Goal: Information Seeking & Learning: Learn about a topic

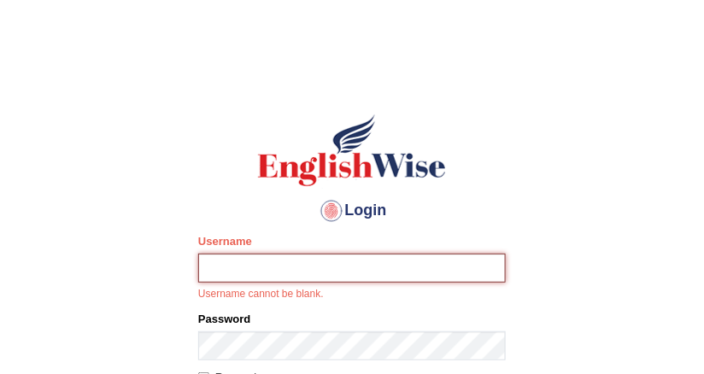
scroll to position [137, 0]
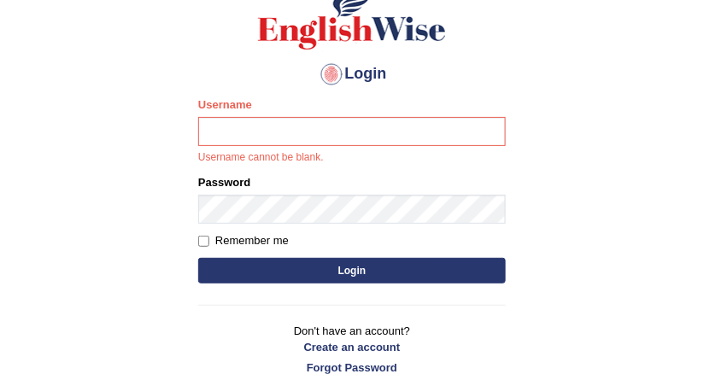
click at [293, 116] on div "Username Username cannot be blank." at bounding box center [351, 131] width 307 height 69
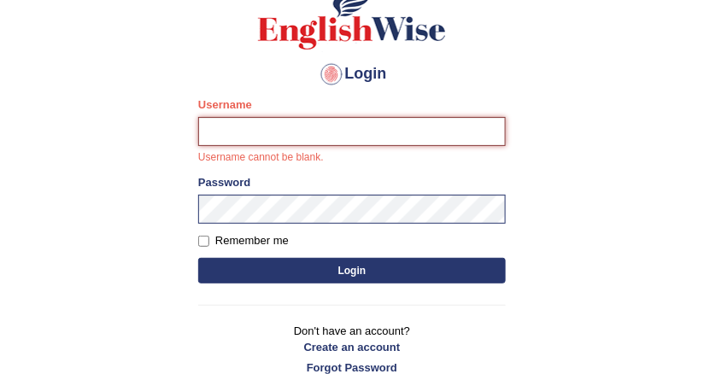
click at [293, 131] on input "Username" at bounding box center [351, 131] width 307 height 29
type input "DishaEw"
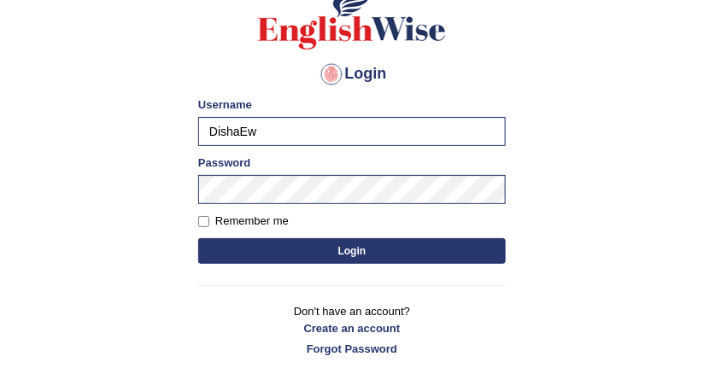
click at [306, 251] on button "Login" at bounding box center [351, 251] width 307 height 26
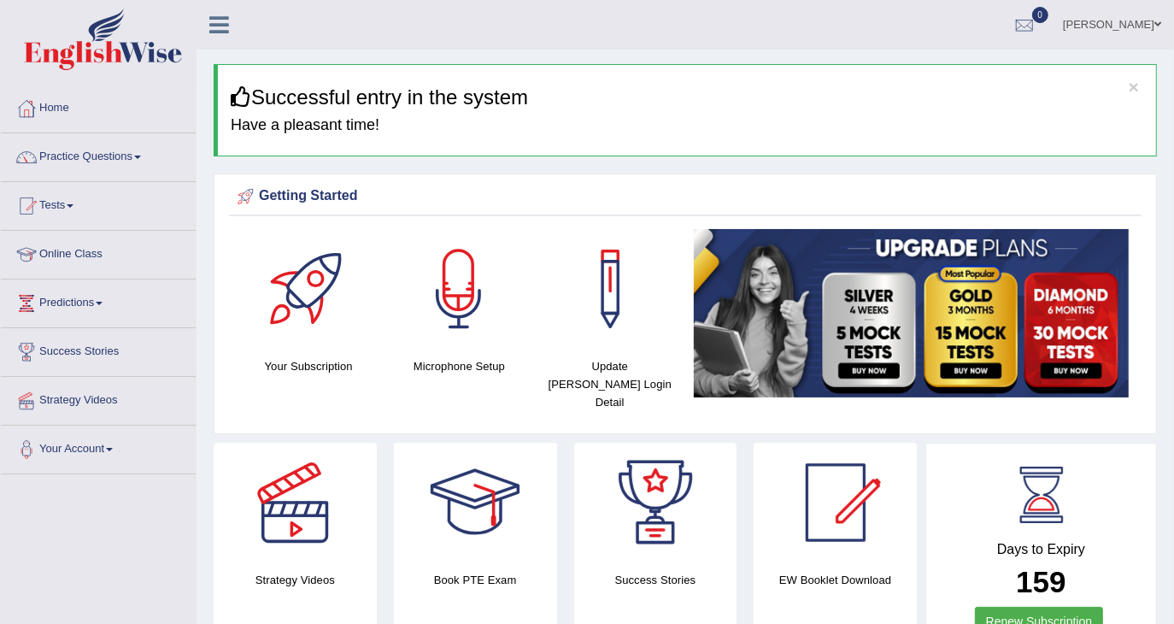
drag, startPoint x: 673, startPoint y: 0, endPoint x: 528, endPoint y: 179, distance: 230.1
click at [528, 179] on div "Getting Started Your Subscription Microphone Setup Update Pearson Login Detail ×" at bounding box center [685, 303] width 943 height 261
click at [88, 151] on link "Practice Questions" at bounding box center [98, 154] width 195 height 43
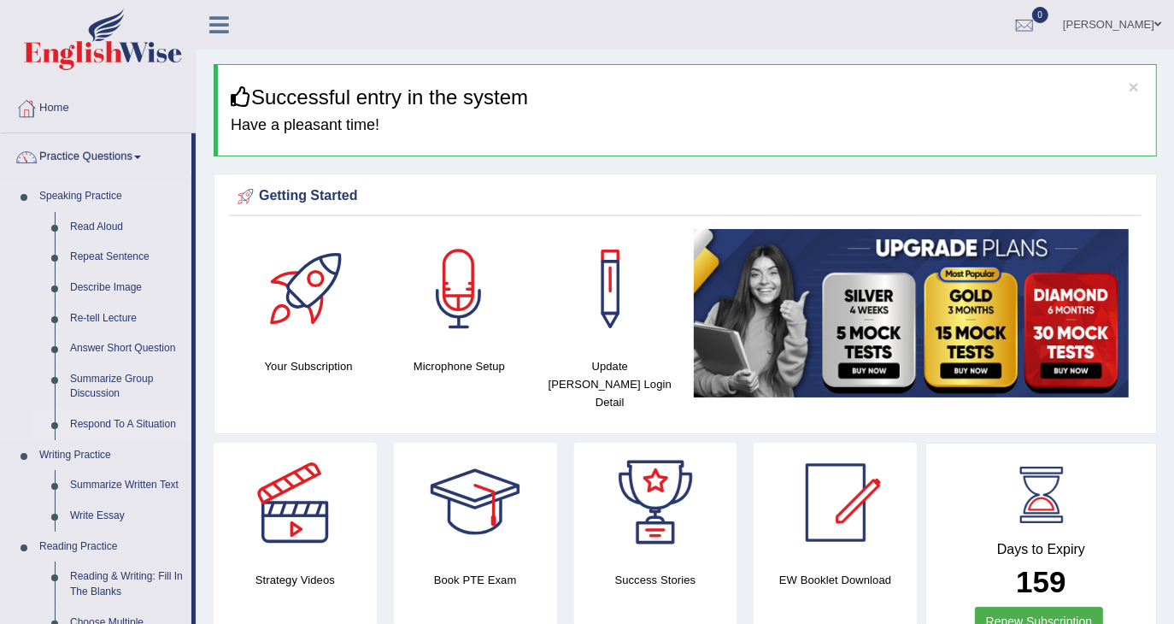
click at [115, 373] on link "Respond To A Situation" at bounding box center [126, 424] width 129 height 31
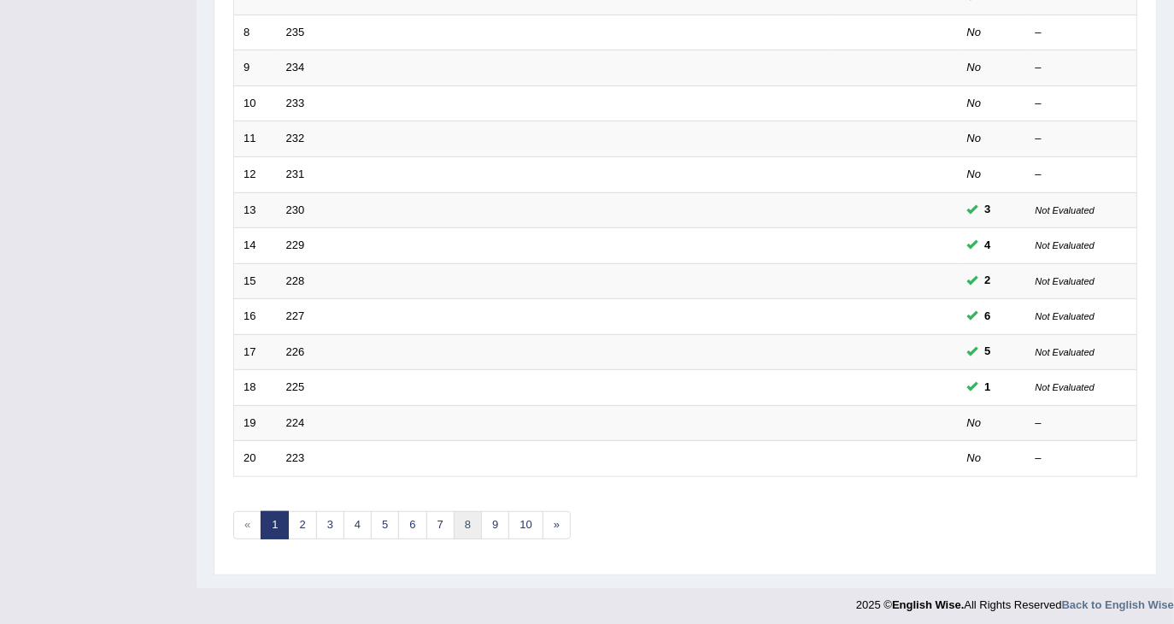
click at [465, 518] on link "8" at bounding box center [468, 525] width 28 height 28
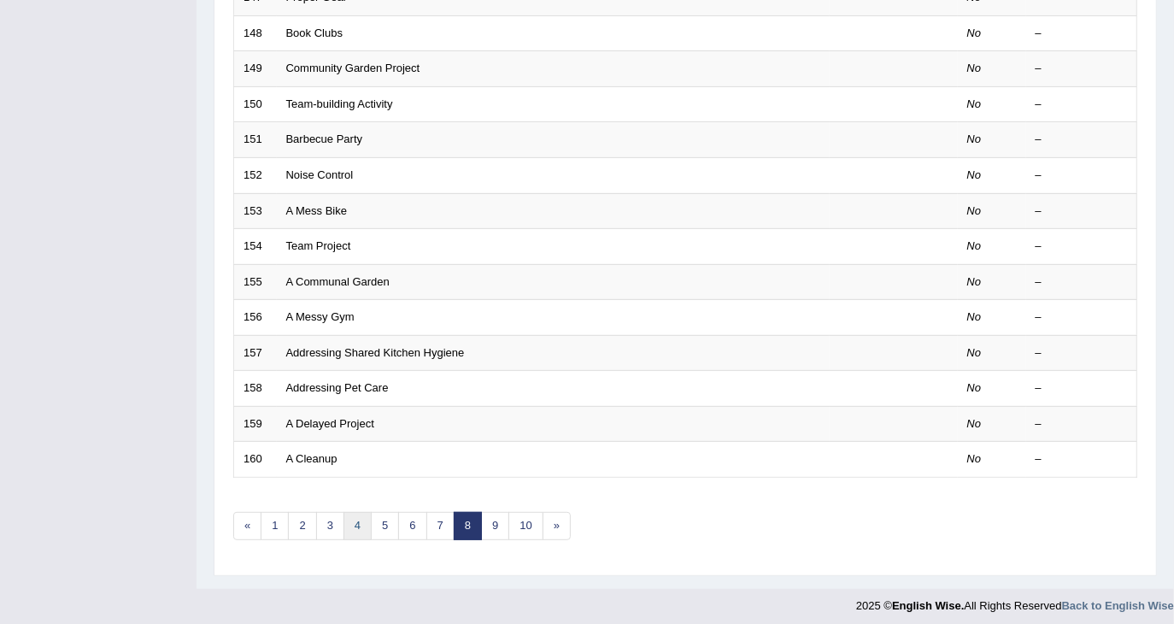
click at [344, 512] on link "4" at bounding box center [357, 526] width 28 height 28
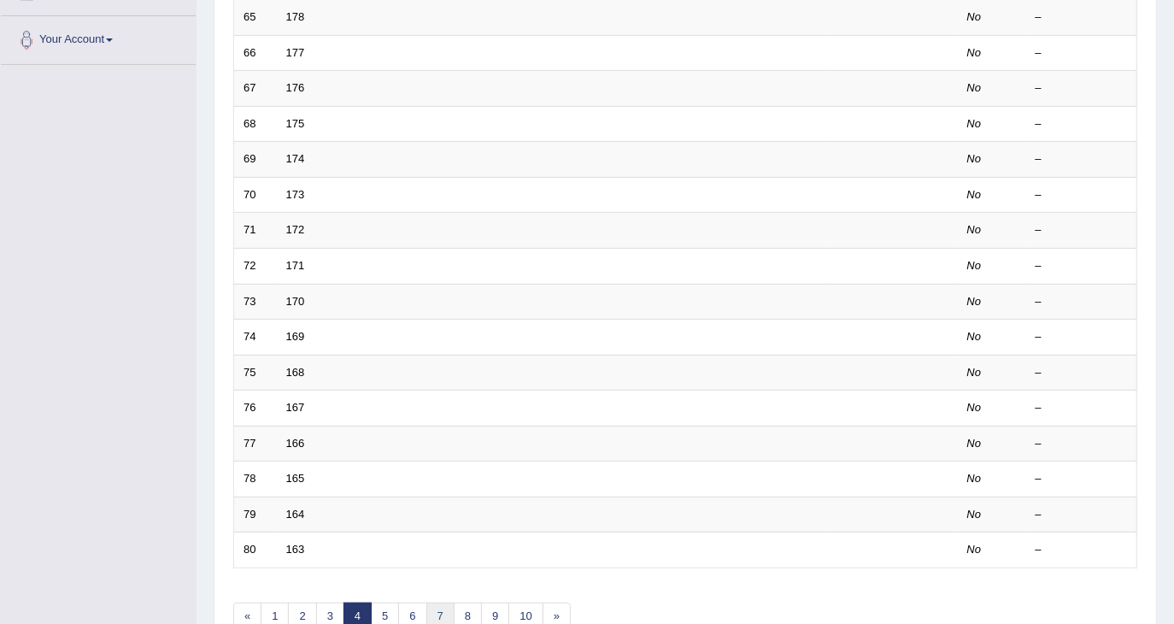
scroll to position [500, 0]
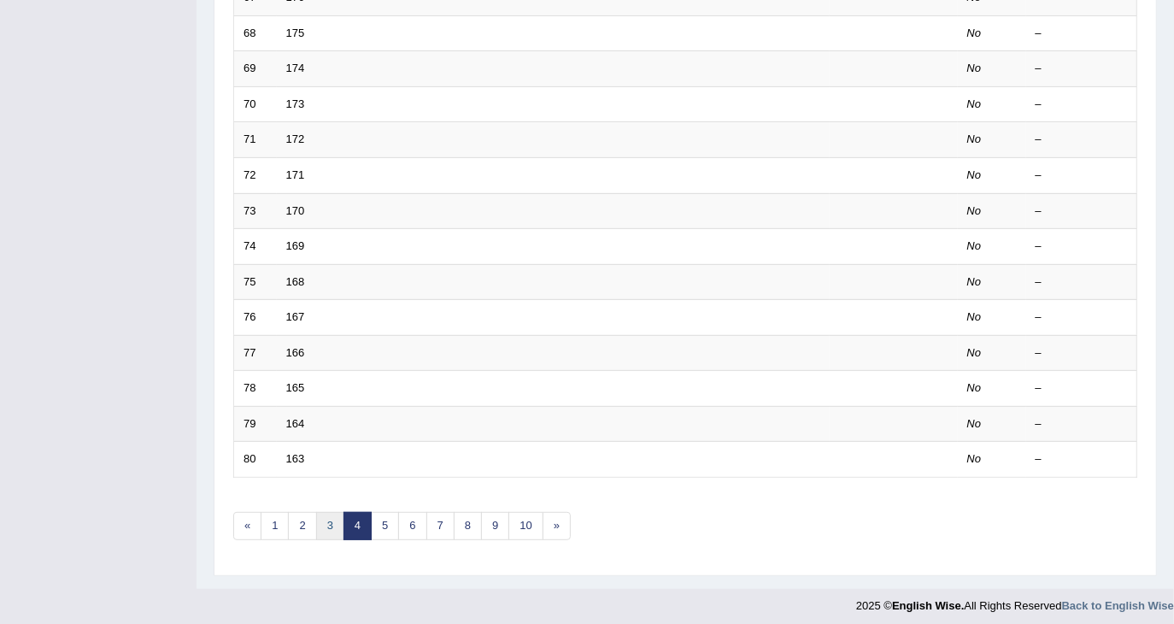
click at [316, 512] on link "3" at bounding box center [330, 526] width 28 height 28
click at [297, 516] on link "2" at bounding box center [302, 526] width 28 height 28
click at [348, 519] on link "4" at bounding box center [357, 526] width 28 height 28
click at [383, 521] on link "5" at bounding box center [385, 526] width 28 height 28
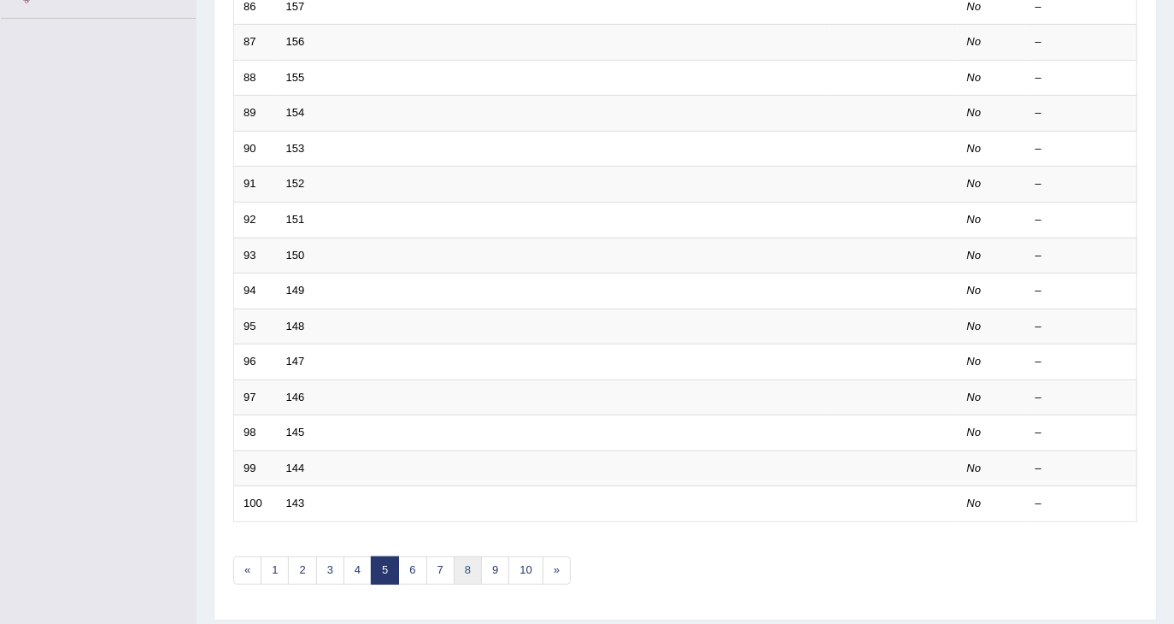
click at [463, 561] on link "8" at bounding box center [468, 570] width 28 height 28
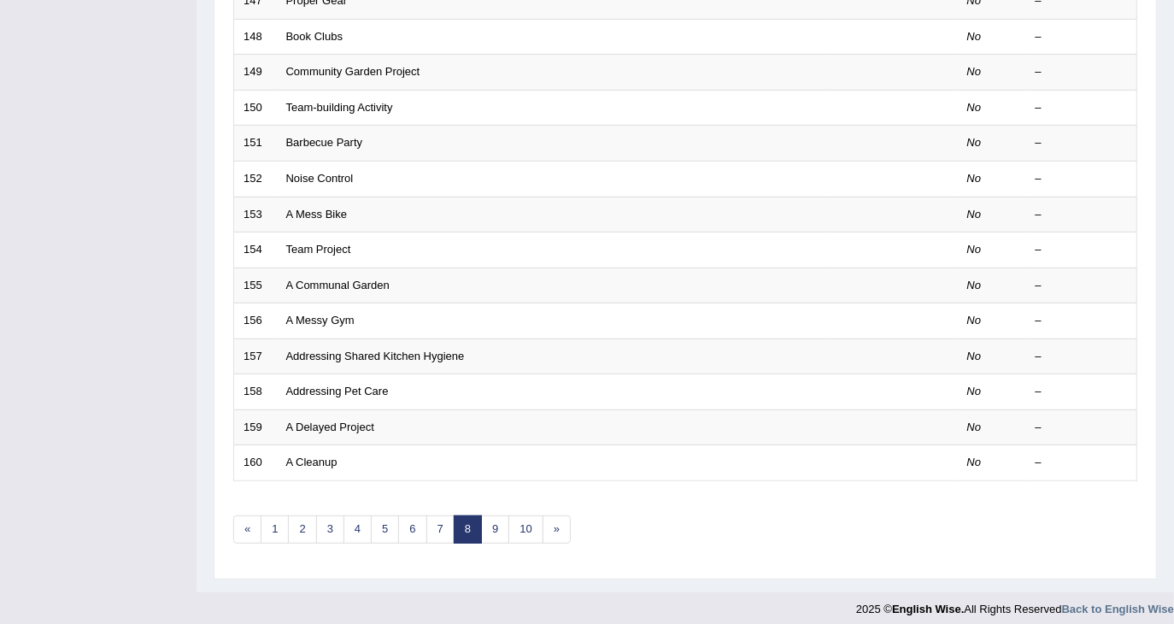
scroll to position [500, 0]
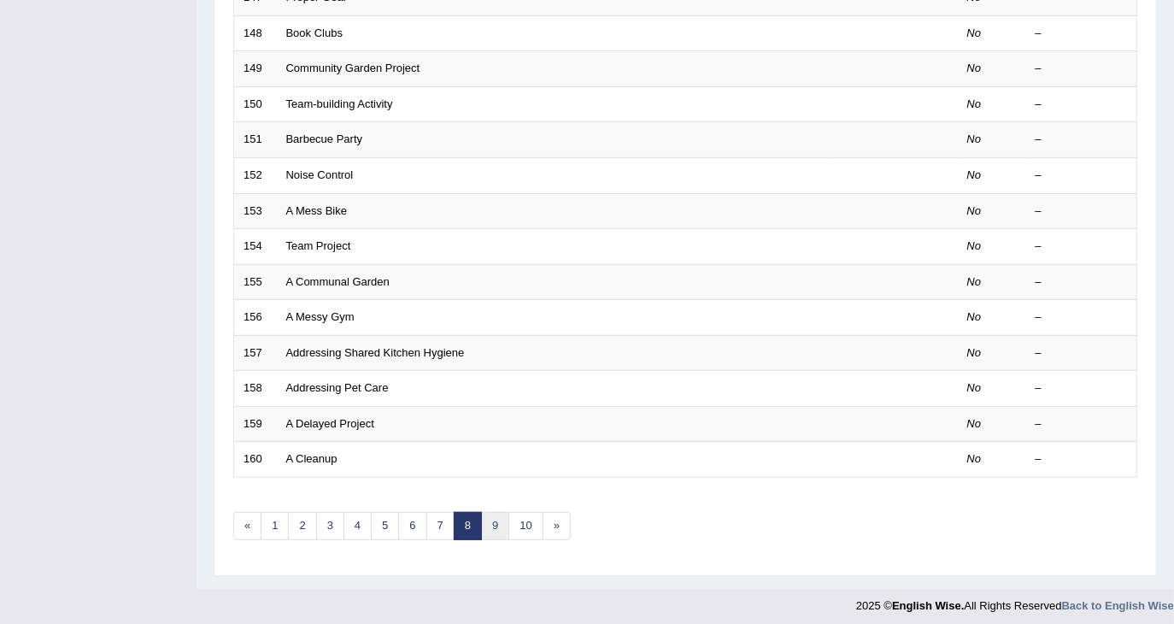
click at [489, 527] on link "9" at bounding box center [495, 526] width 28 height 28
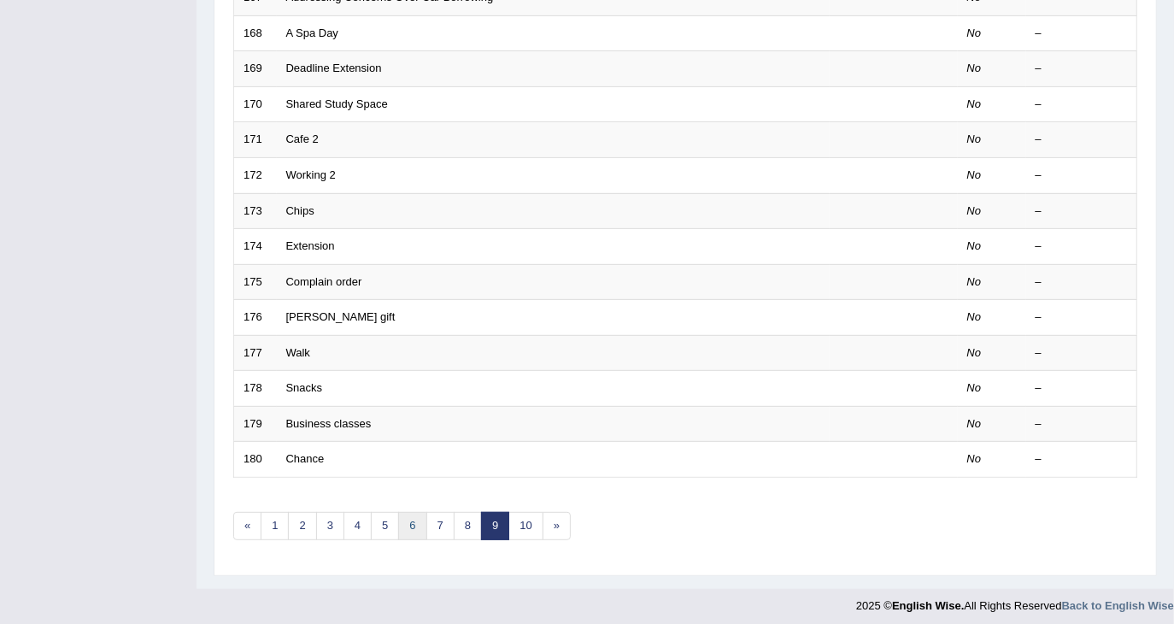
click at [413, 526] on link "6" at bounding box center [412, 526] width 28 height 28
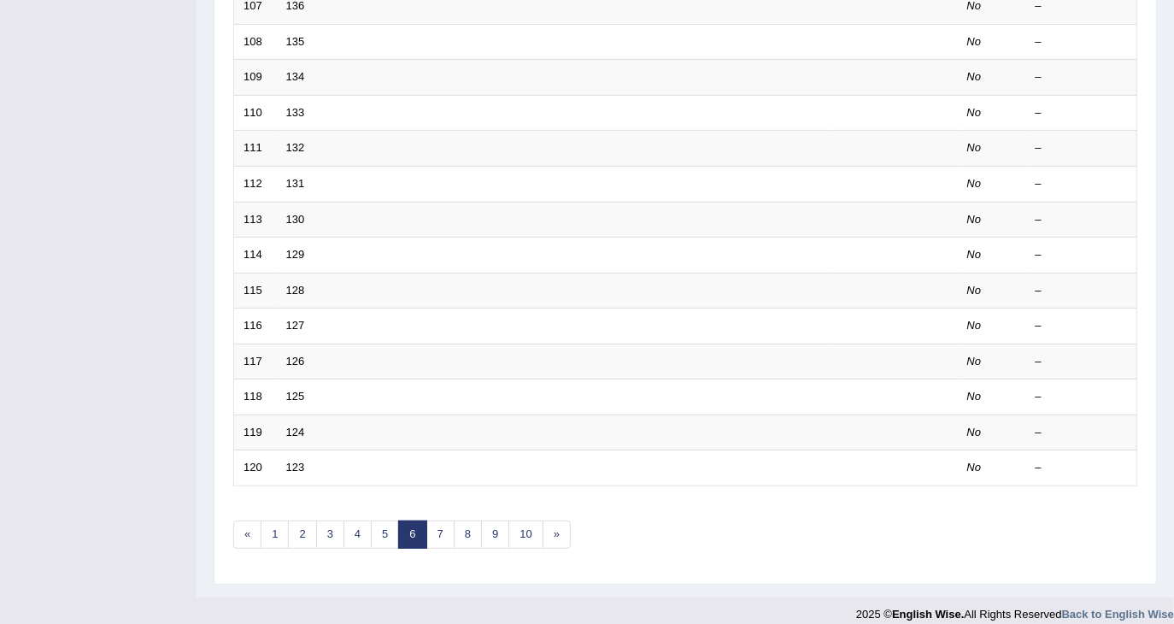
scroll to position [500, 0]
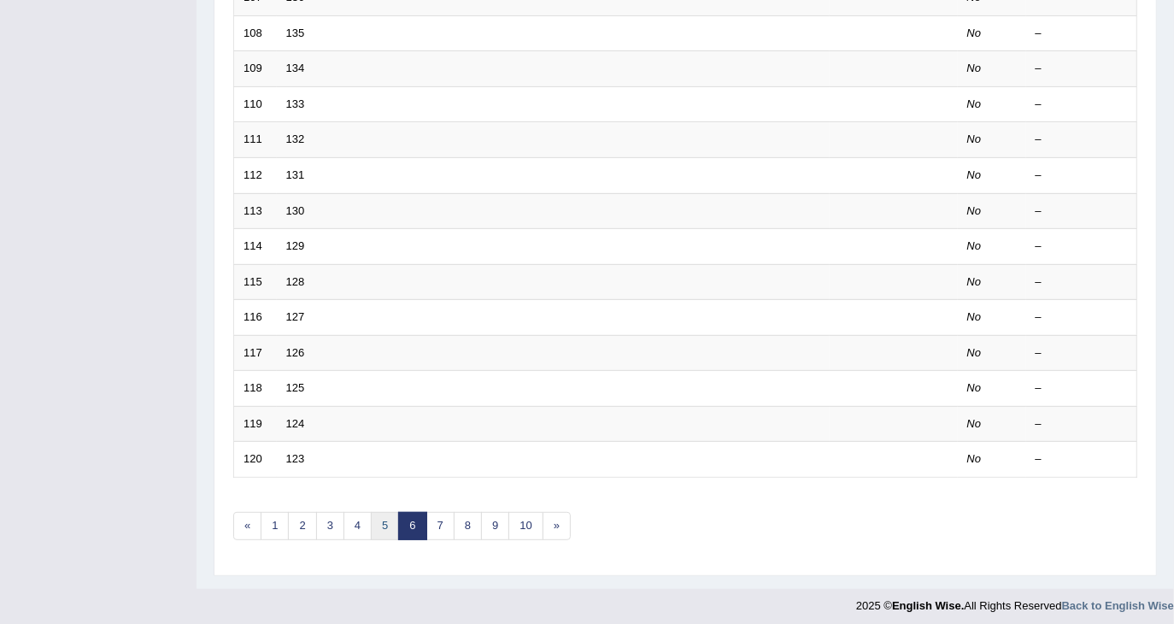
click at [378, 528] on link "5" at bounding box center [385, 526] width 28 height 28
click at [349, 525] on link "4" at bounding box center [357, 526] width 28 height 28
click at [324, 518] on link "3" at bounding box center [330, 526] width 28 height 28
click at [308, 521] on link "2" at bounding box center [302, 526] width 28 height 28
click at [488, 513] on link "9" at bounding box center [495, 526] width 28 height 28
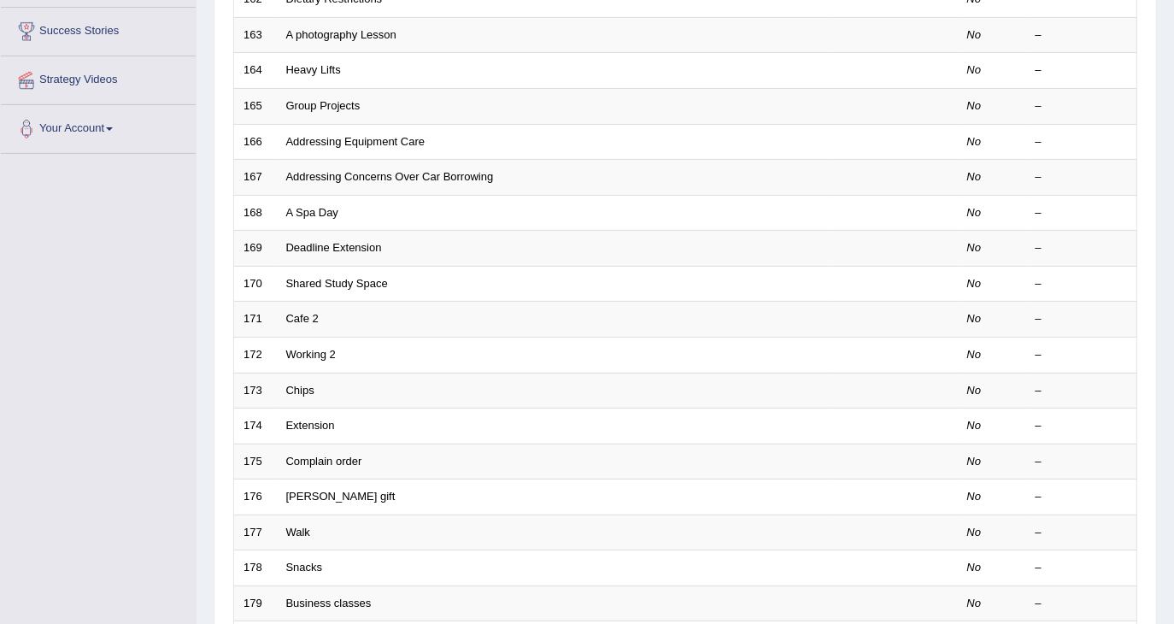
scroll to position [500, 0]
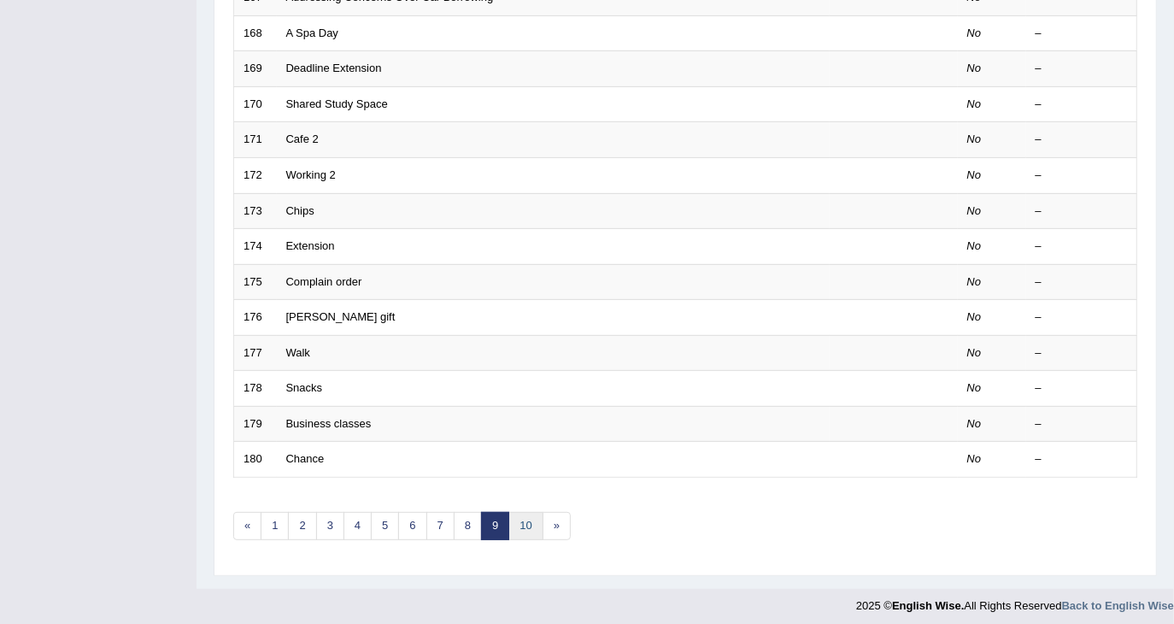
click at [523, 513] on link "10" at bounding box center [525, 526] width 34 height 28
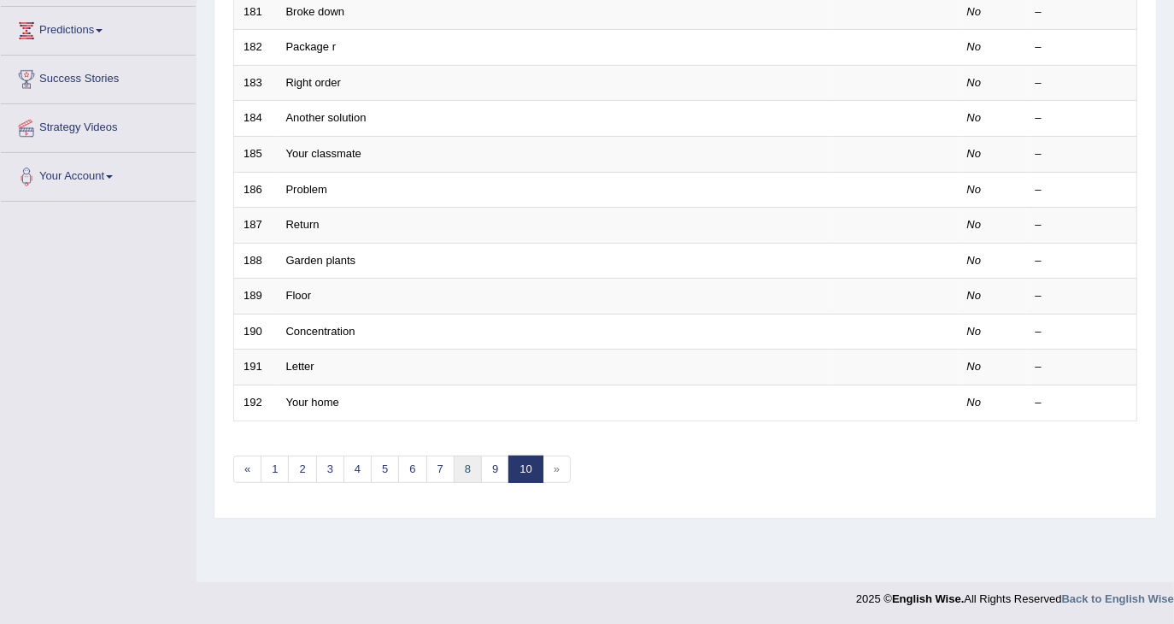
click at [461, 467] on link "8" at bounding box center [468, 469] width 28 height 28
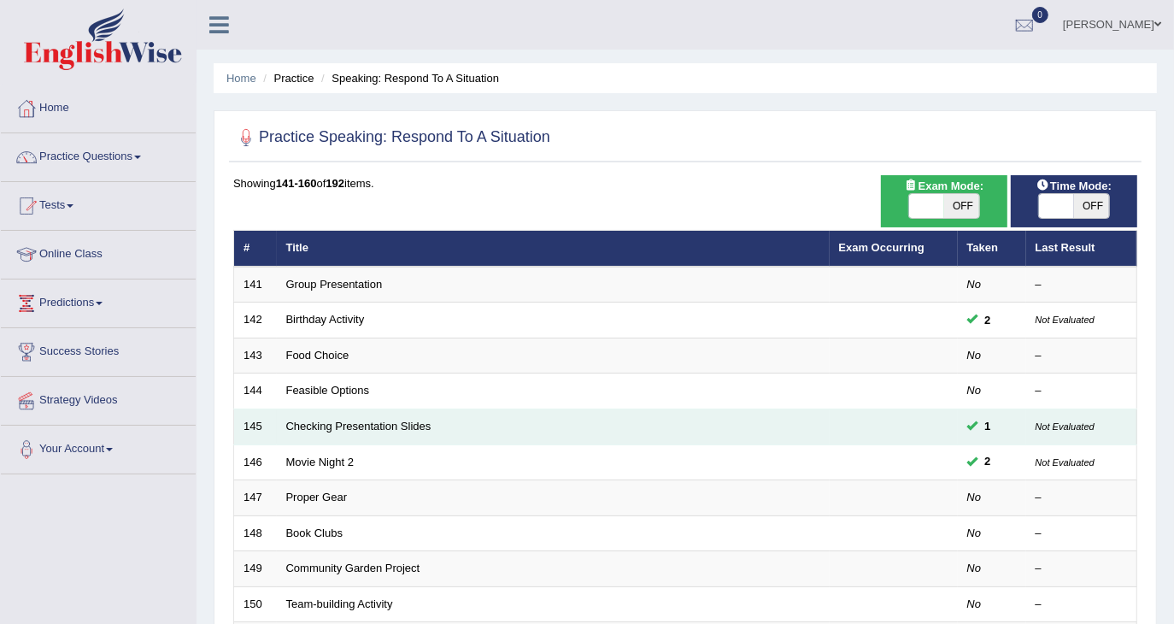
click at [352, 430] on td "Checking Presentation Slides" at bounding box center [553, 427] width 553 height 36
click at [355, 424] on link "Checking Presentation Slides" at bounding box center [358, 425] width 145 height 13
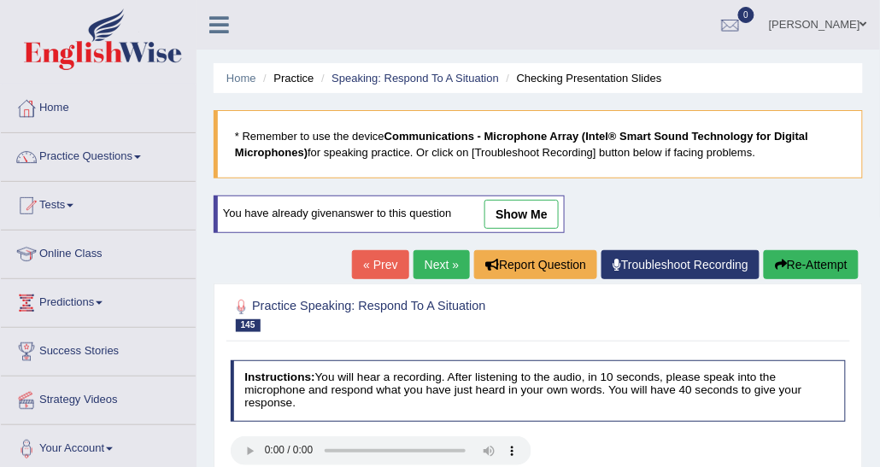
drag, startPoint x: 509, startPoint y: 208, endPoint x: 395, endPoint y: 217, distance: 114.8
click at [509, 208] on link "show me" at bounding box center [521, 214] width 74 height 29
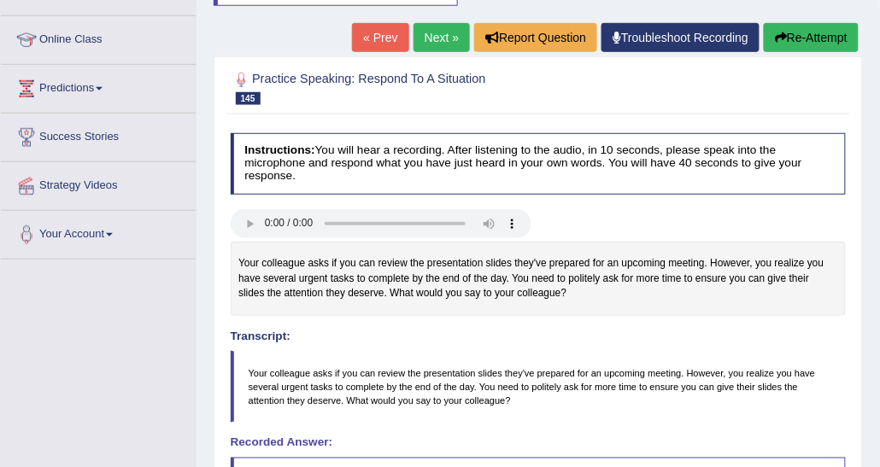
scroll to position [43, 0]
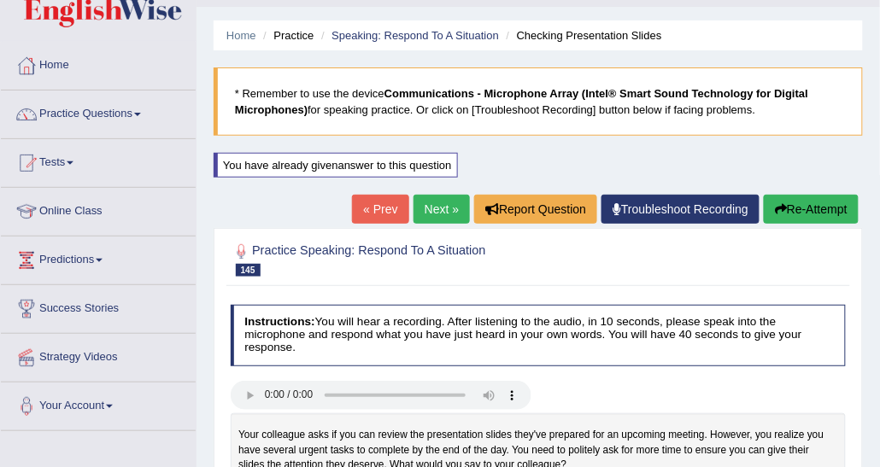
click at [424, 210] on link "Next »" at bounding box center [441, 209] width 56 height 29
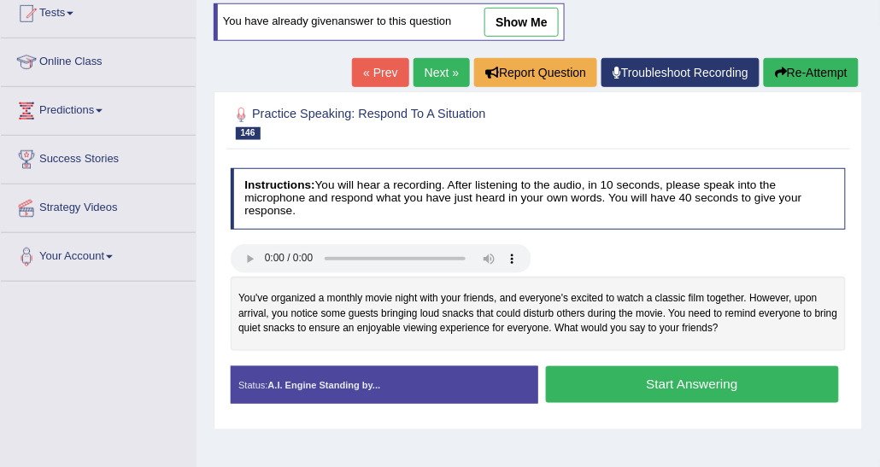
scroll to position [171, 0]
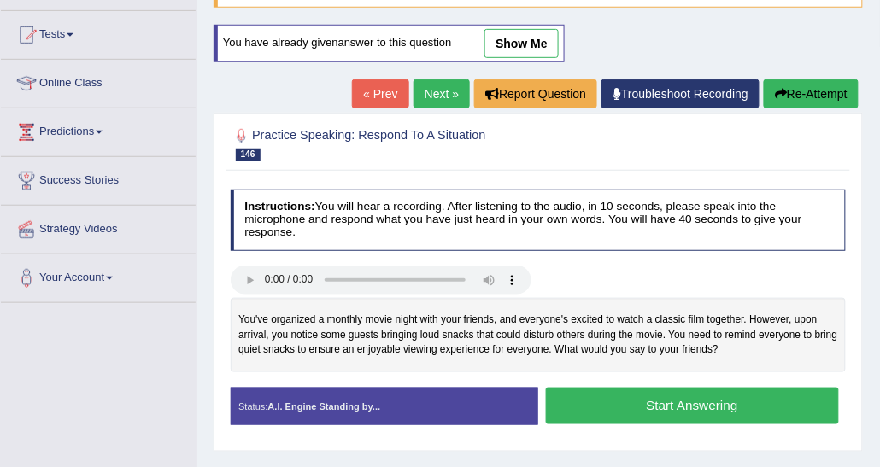
drag, startPoint x: 486, startPoint y: 43, endPoint x: 531, endPoint y: 51, distance: 46.1
click at [486, 43] on link "show me" at bounding box center [521, 43] width 74 height 29
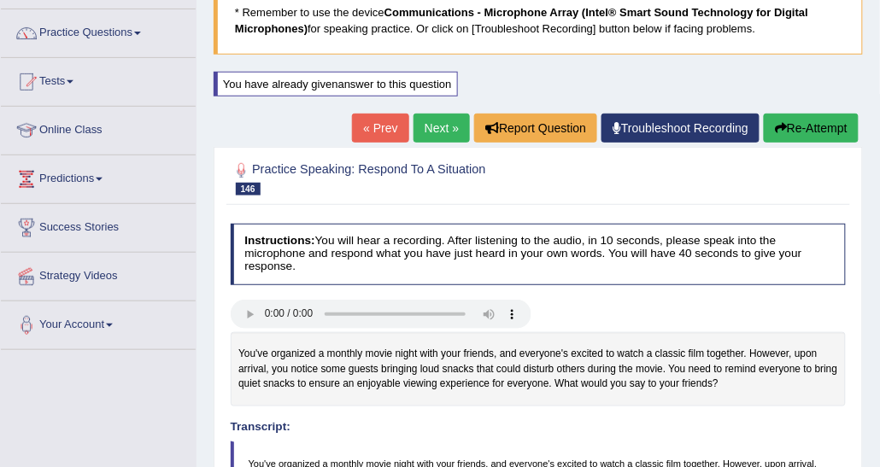
scroll to position [85, 0]
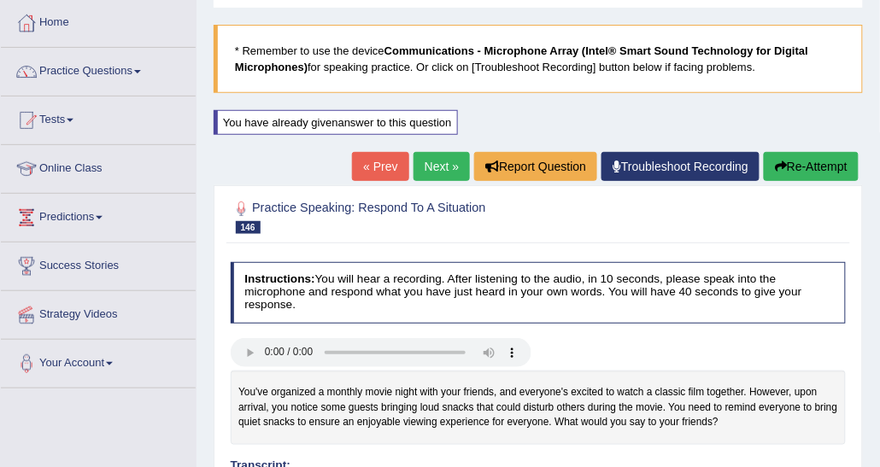
click at [437, 162] on link "Next »" at bounding box center [441, 166] width 56 height 29
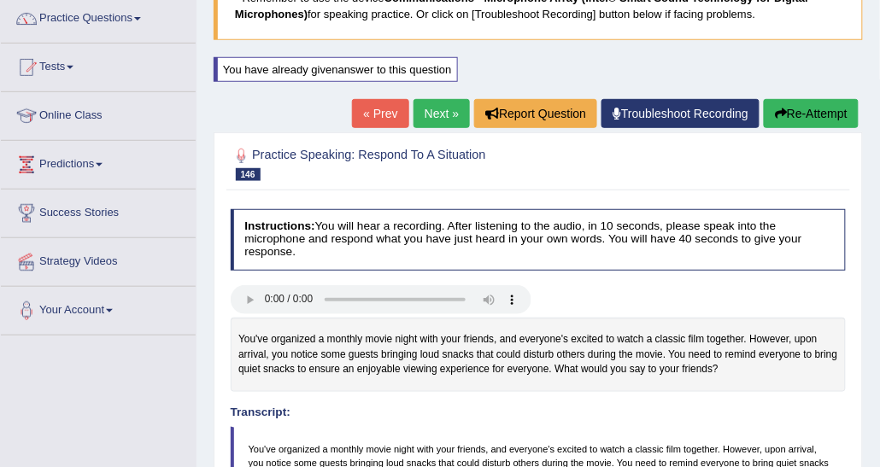
scroll to position [171, 0]
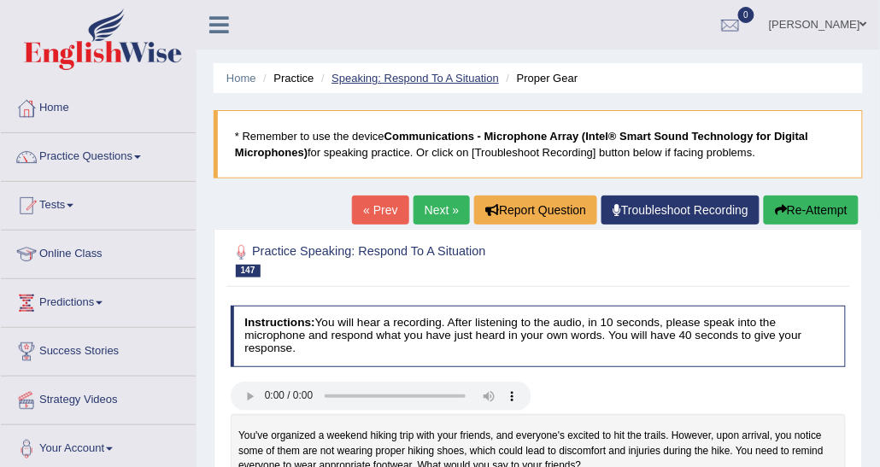
click at [386, 85] on link "Speaking: Respond To A Situation" at bounding box center [414, 78] width 167 height 13
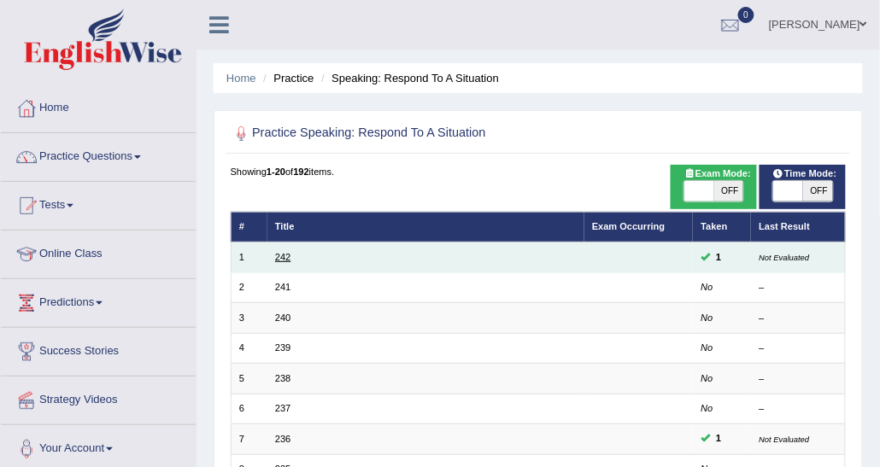
click at [276, 258] on link "242" at bounding box center [282, 257] width 15 height 10
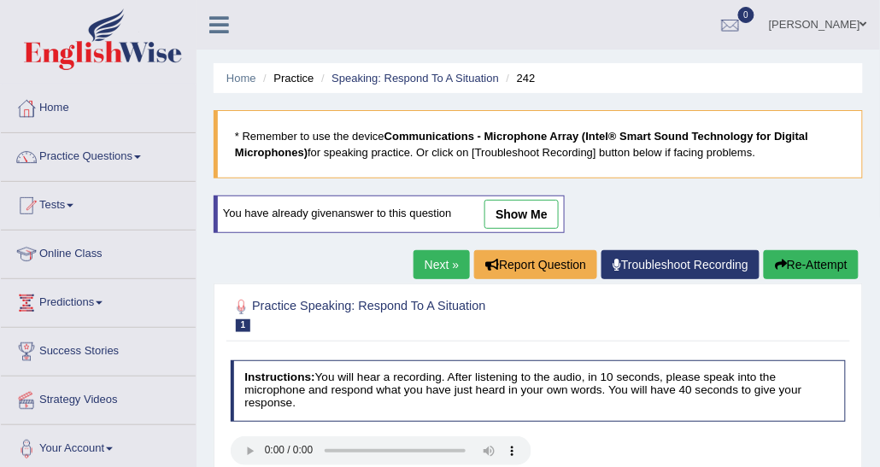
click at [535, 221] on link "show me" at bounding box center [521, 214] width 74 height 29
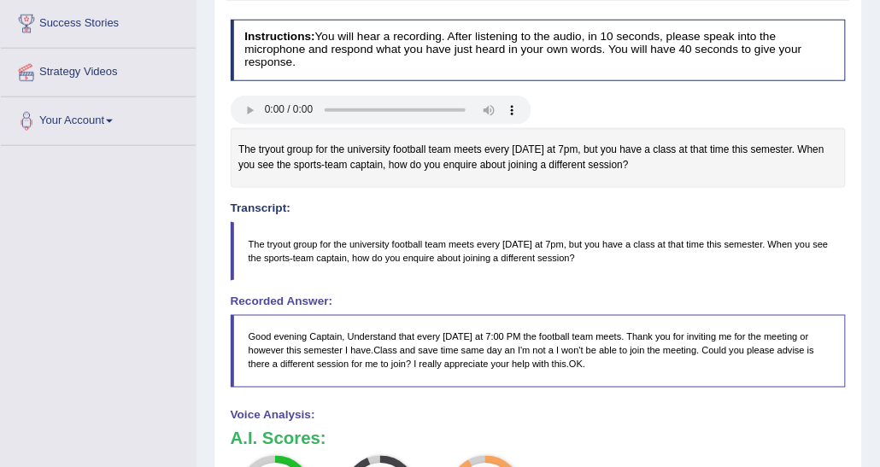
scroll to position [243, 0]
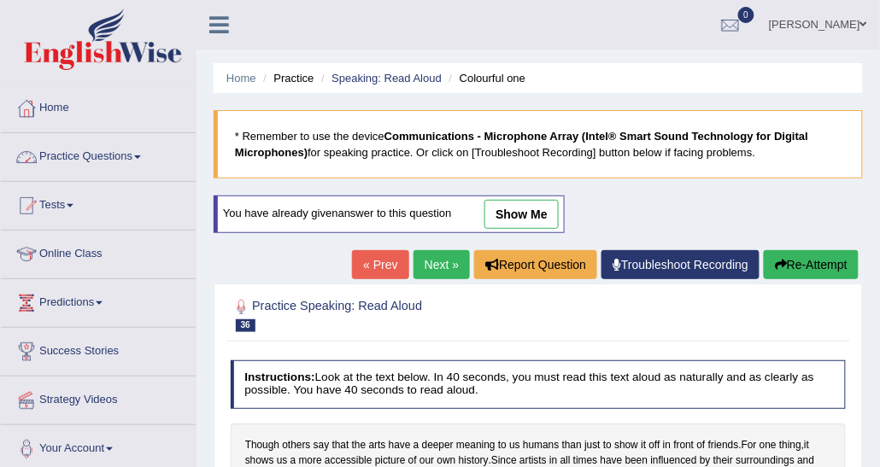
click at [104, 165] on link "Practice Questions" at bounding box center [98, 154] width 195 height 43
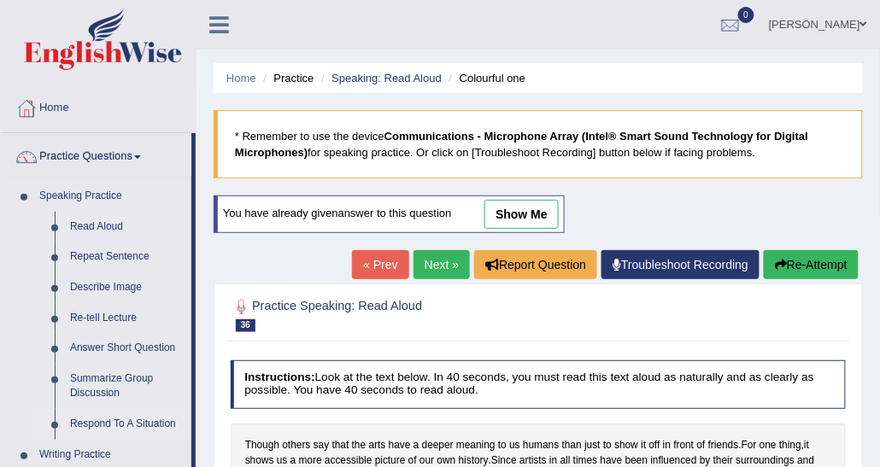
click at [121, 425] on link "Respond To A Situation" at bounding box center [126, 424] width 129 height 31
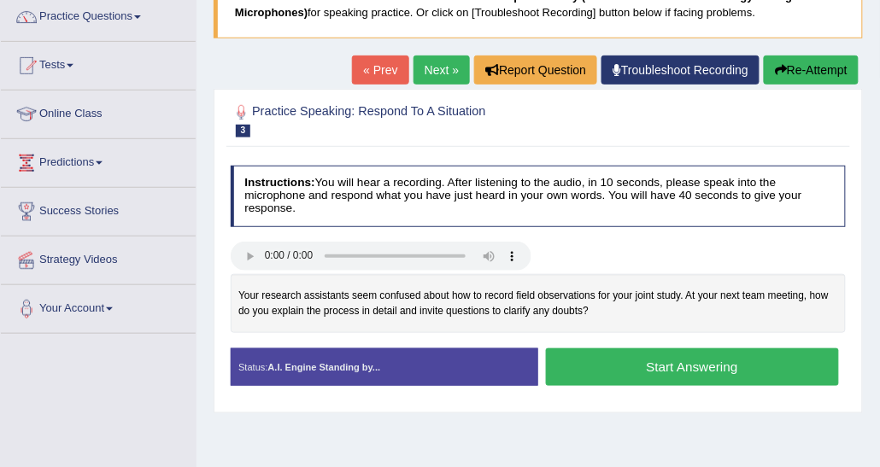
scroll to position [171, 0]
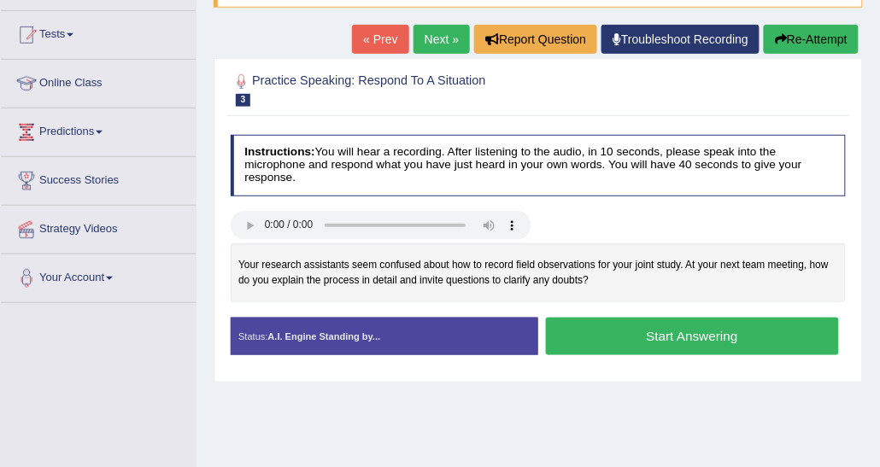
click at [670, 336] on button "Start Answering" at bounding box center [692, 336] width 293 height 37
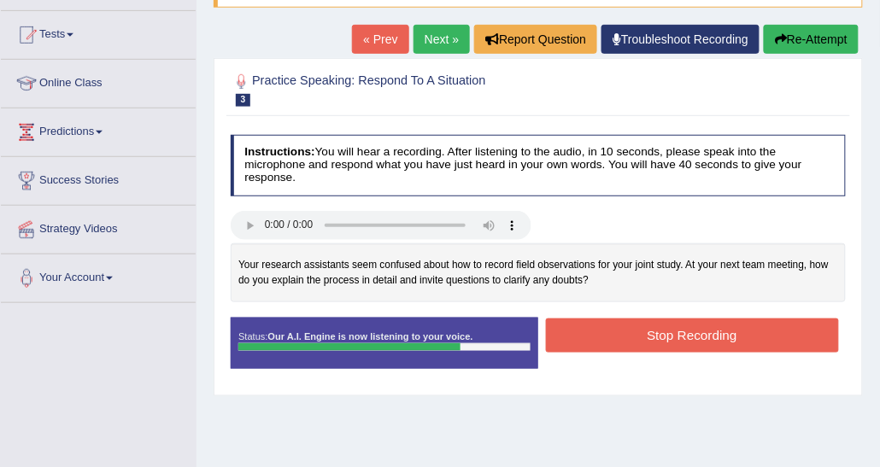
click at [637, 328] on button "Stop Recording" at bounding box center [692, 335] width 293 height 33
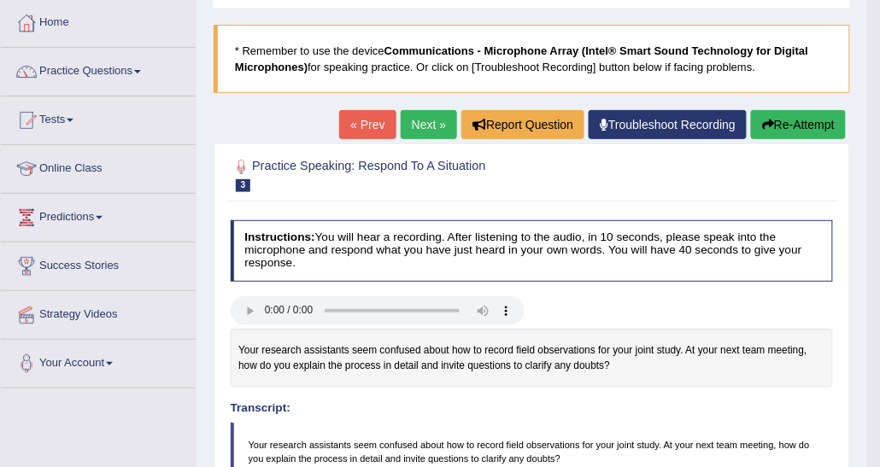
scroll to position [0, 0]
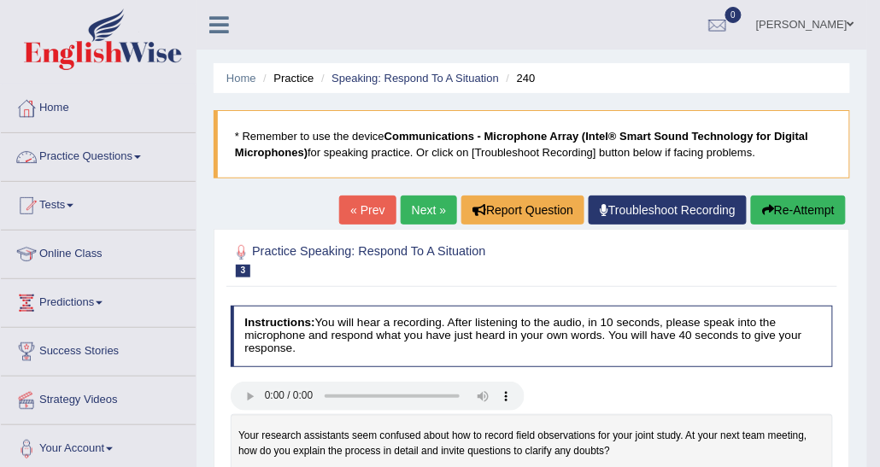
click at [76, 151] on link "Practice Questions" at bounding box center [98, 154] width 195 height 43
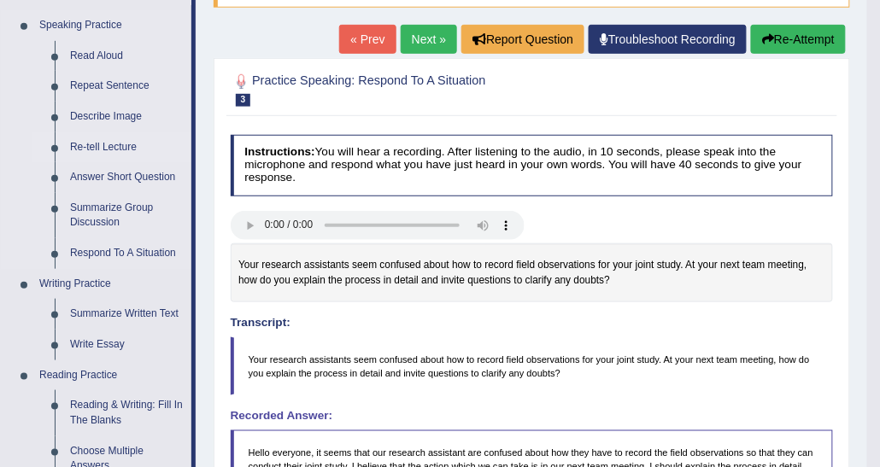
scroll to position [256, 0]
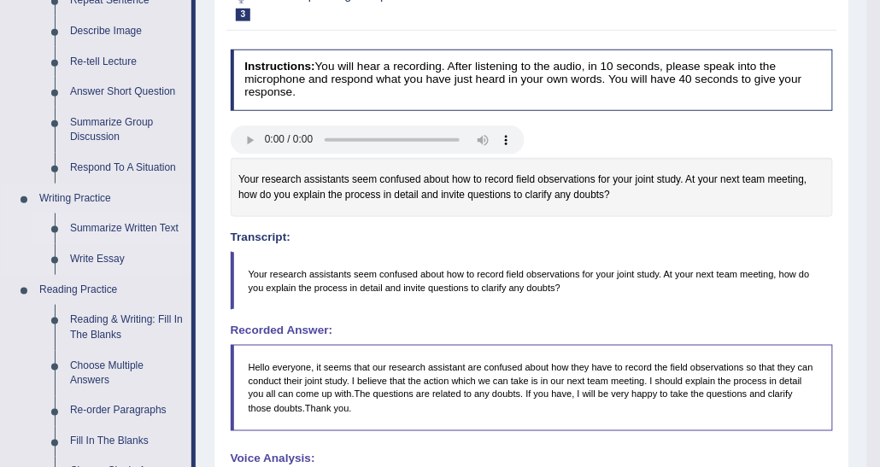
click at [126, 223] on link "Summarize Written Text" at bounding box center [126, 229] width 129 height 31
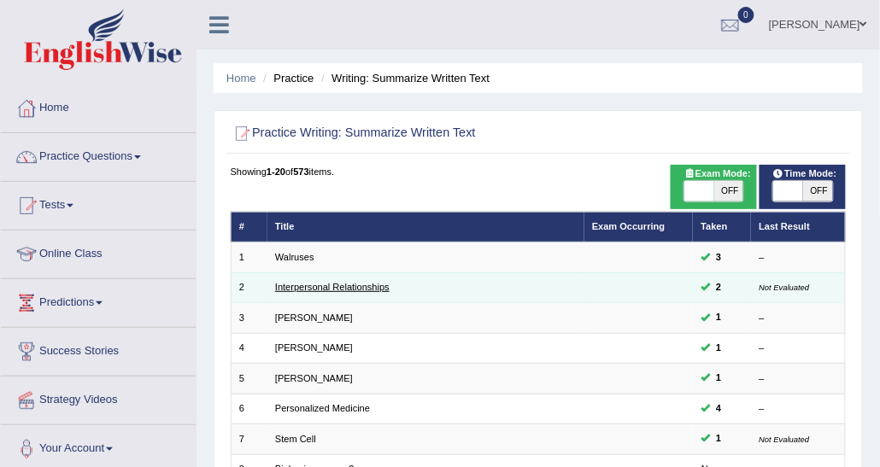
click at [330, 289] on link "Interpersonal Relationships" at bounding box center [332, 287] width 114 height 10
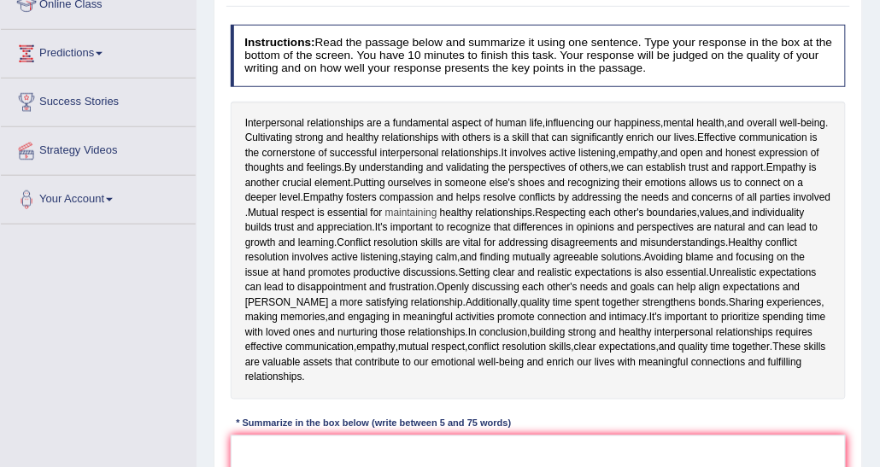
scroll to position [342, 0]
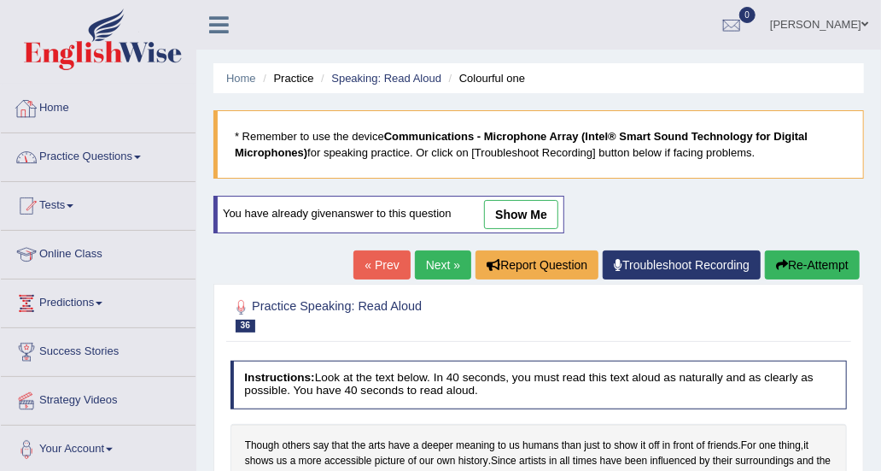
click at [84, 149] on link "Practice Questions" at bounding box center [98, 154] width 195 height 43
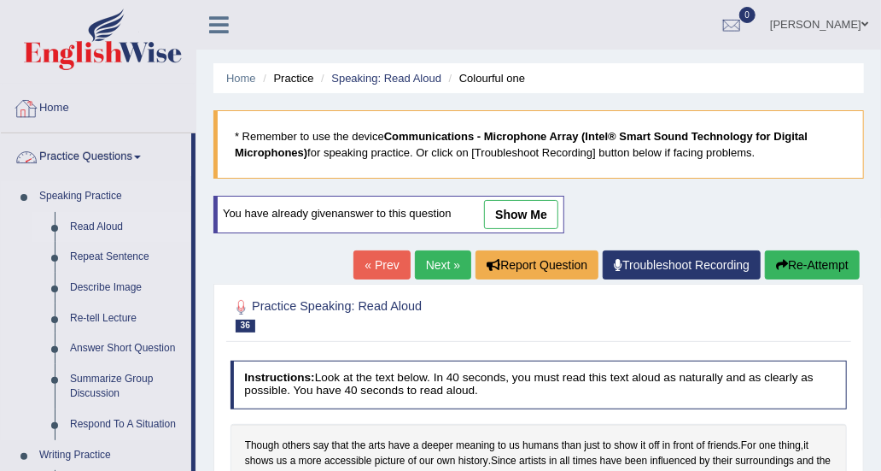
scroll to position [85, 0]
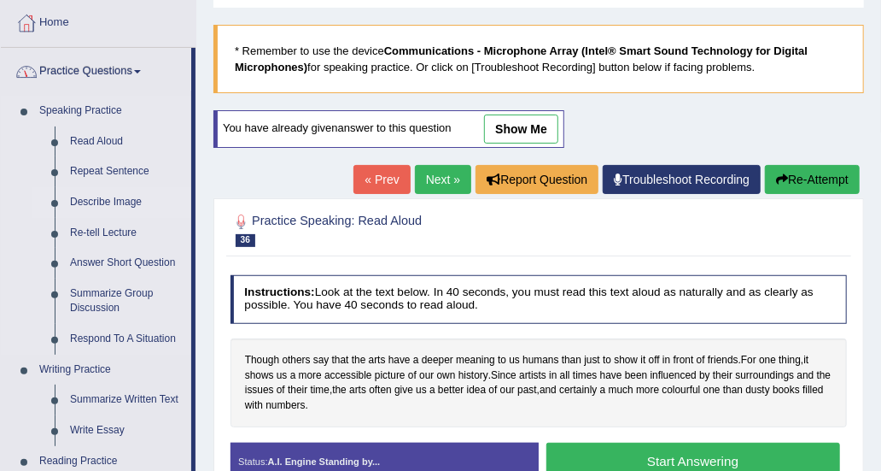
click at [113, 205] on link "Describe Image" at bounding box center [126, 202] width 129 height 31
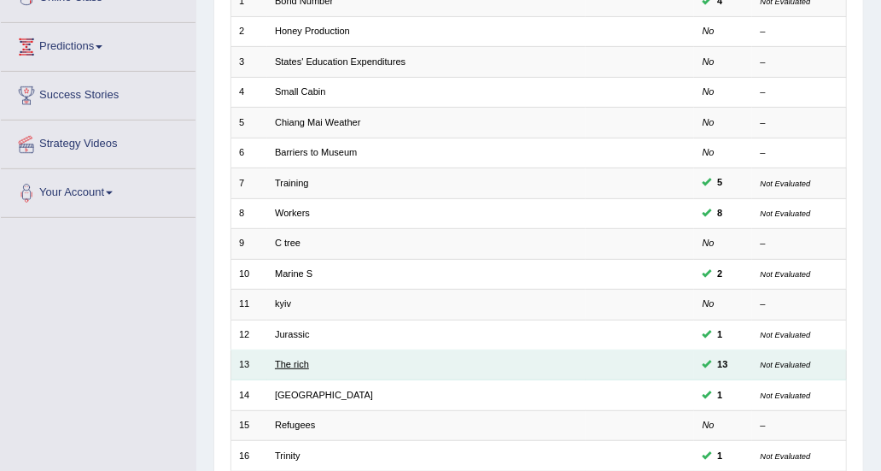
click at [285, 359] on link "The rich" at bounding box center [292, 364] width 34 height 10
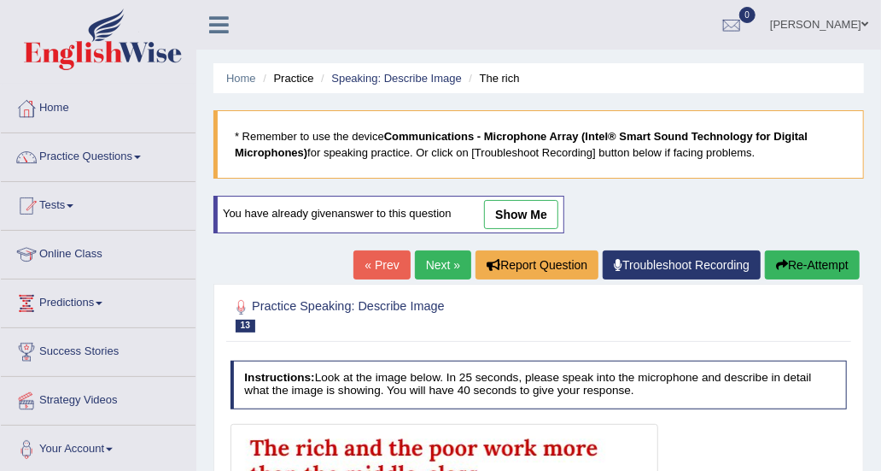
click at [532, 202] on link "show me" at bounding box center [521, 214] width 74 height 29
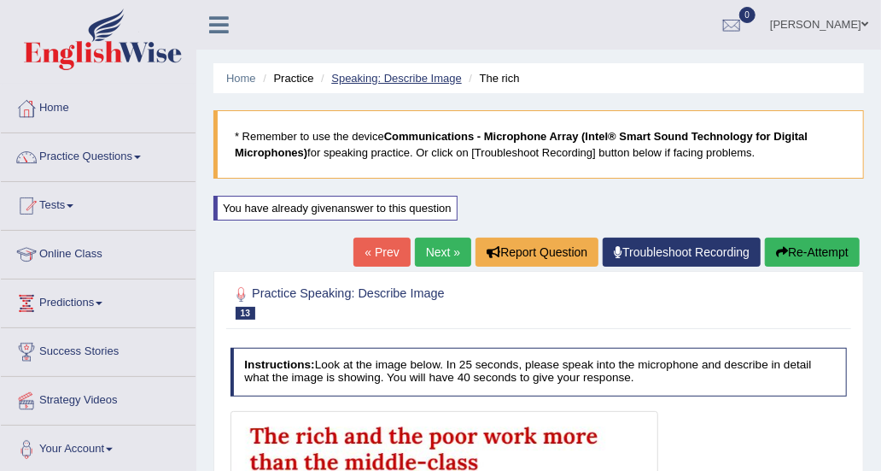
click at [351, 80] on link "Speaking: Describe Image" at bounding box center [396, 78] width 130 height 13
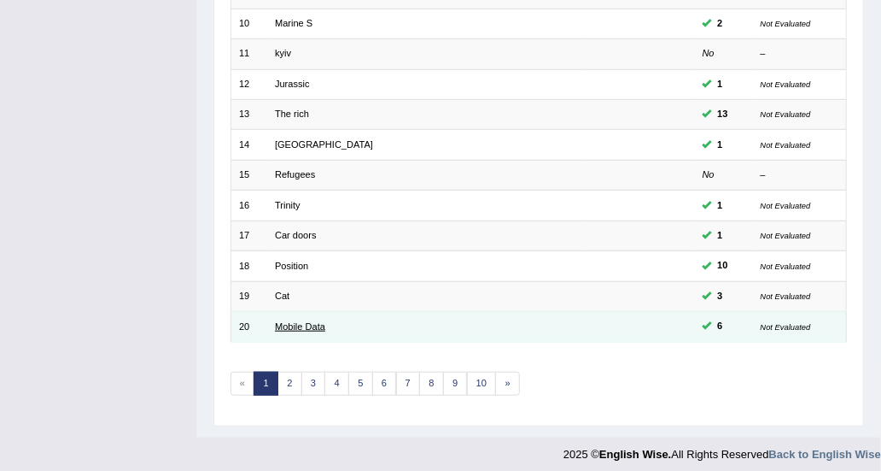
click at [301, 321] on link "Mobile Data" at bounding box center [300, 326] width 50 height 10
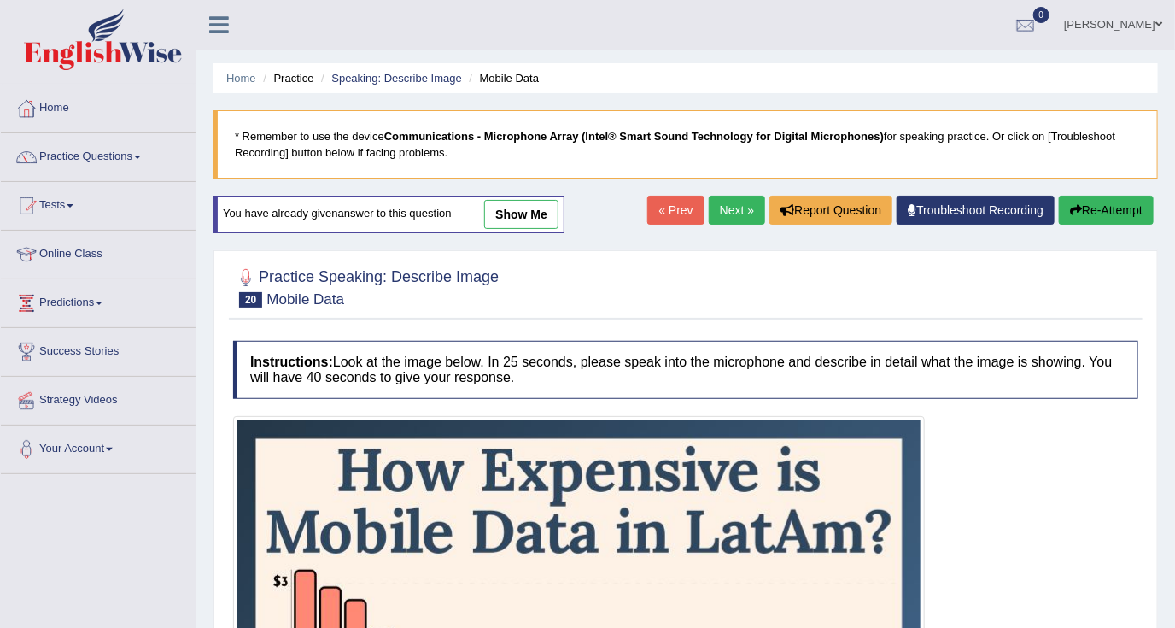
click at [536, 225] on link "show me" at bounding box center [521, 214] width 74 height 29
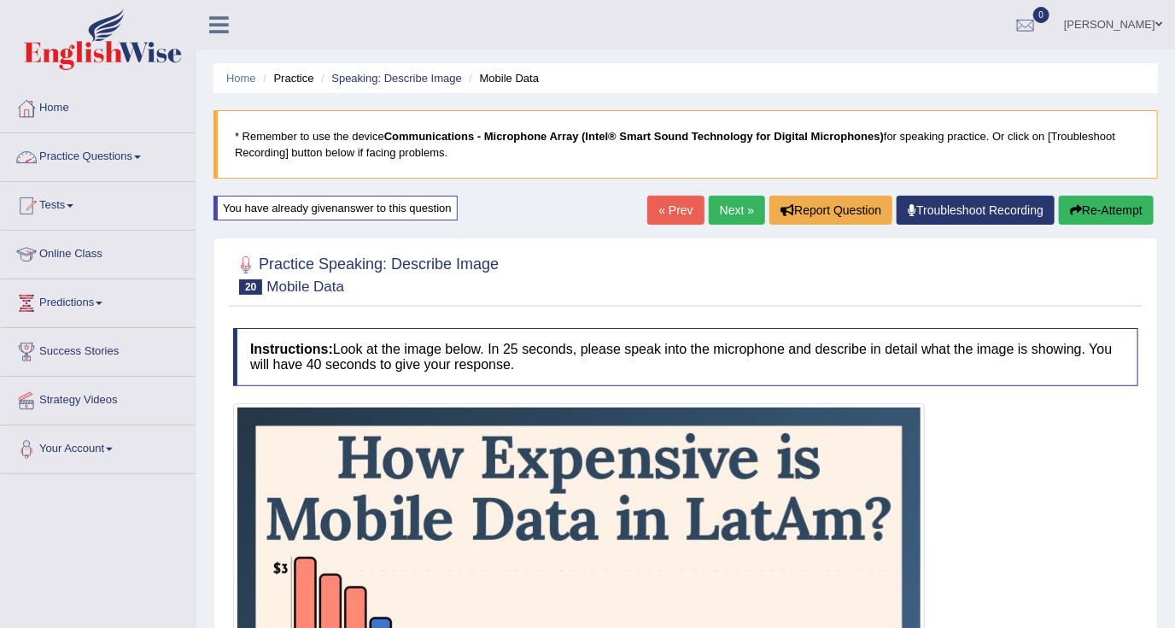
click at [67, 162] on link "Practice Questions" at bounding box center [98, 154] width 195 height 43
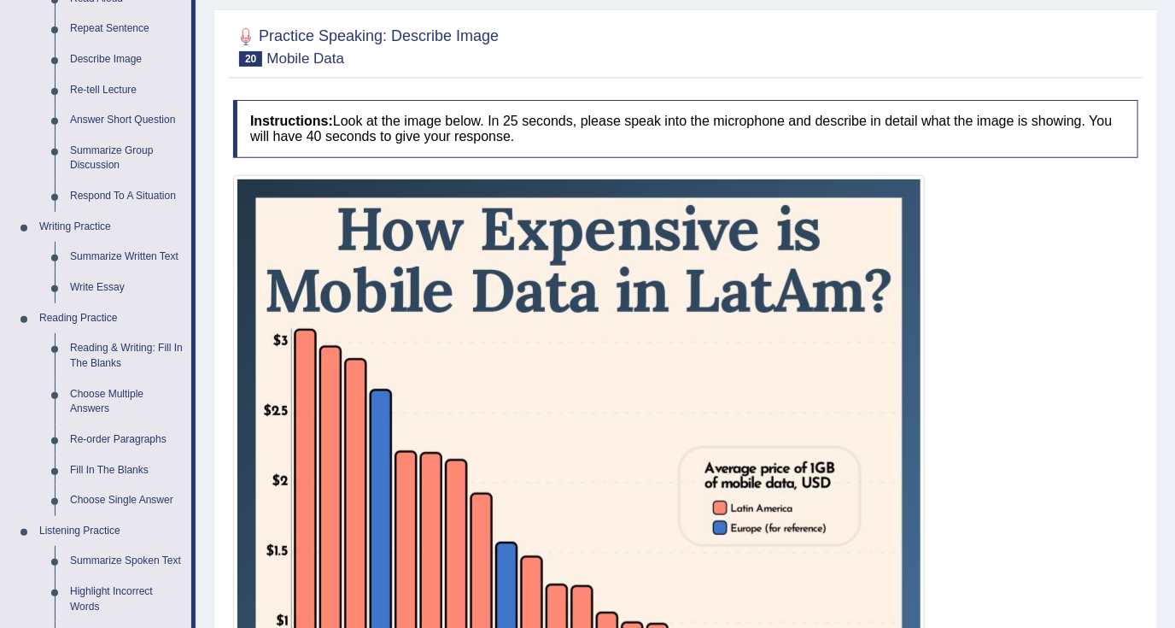
scroll to position [114, 0]
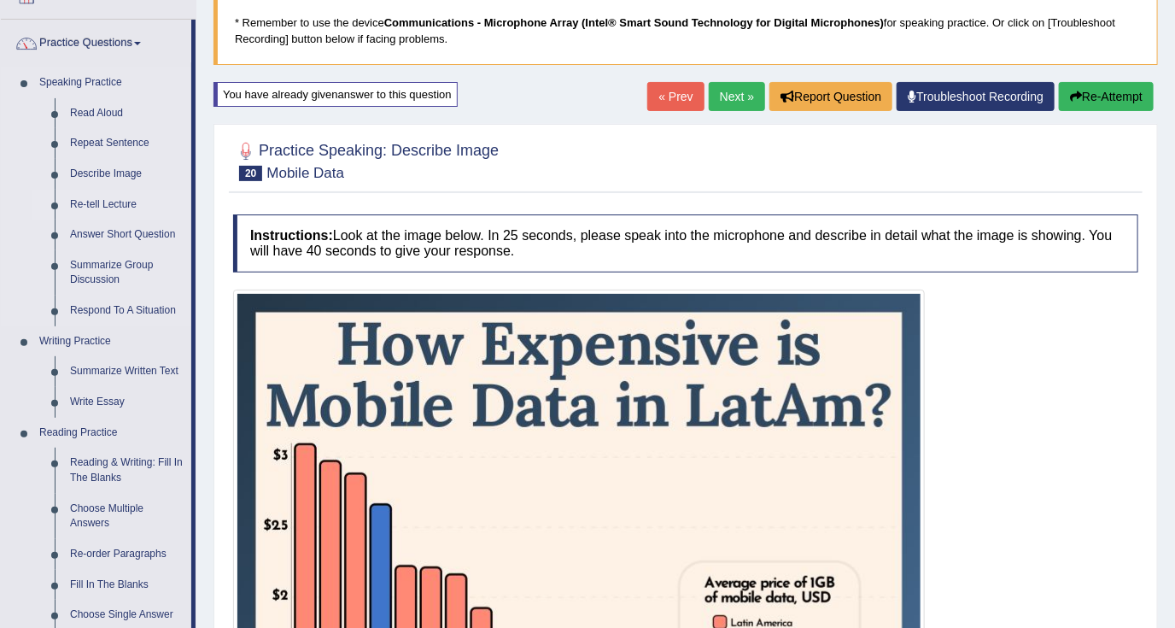
click at [118, 201] on link "Re-tell Lecture" at bounding box center [126, 205] width 129 height 31
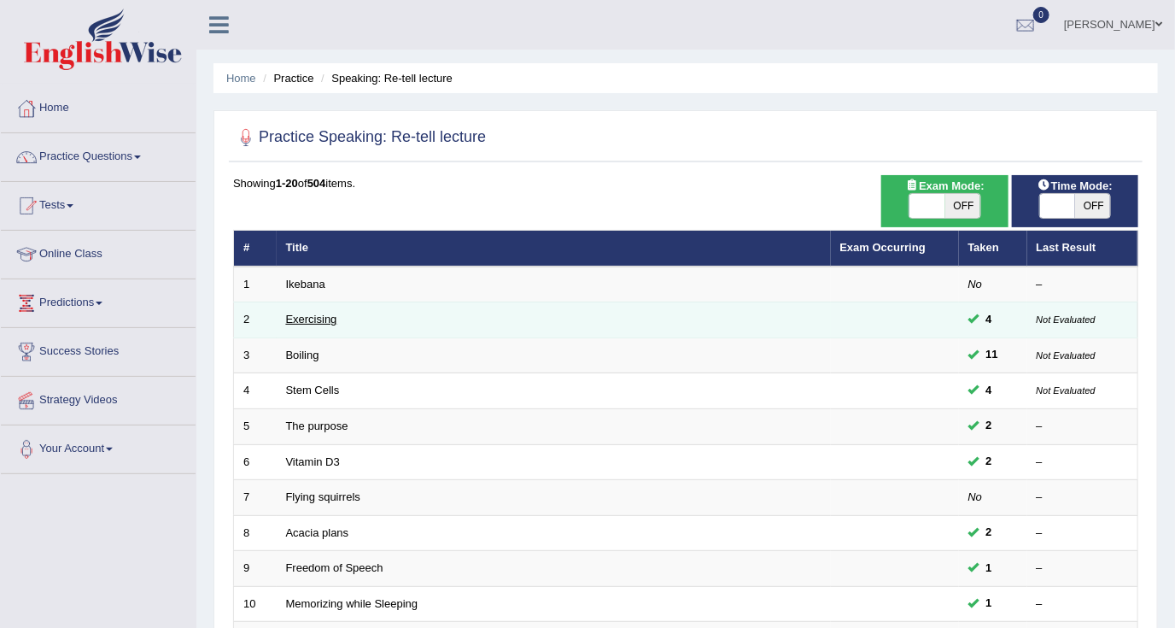
click at [302, 314] on link "Exercising" at bounding box center [311, 319] width 51 height 13
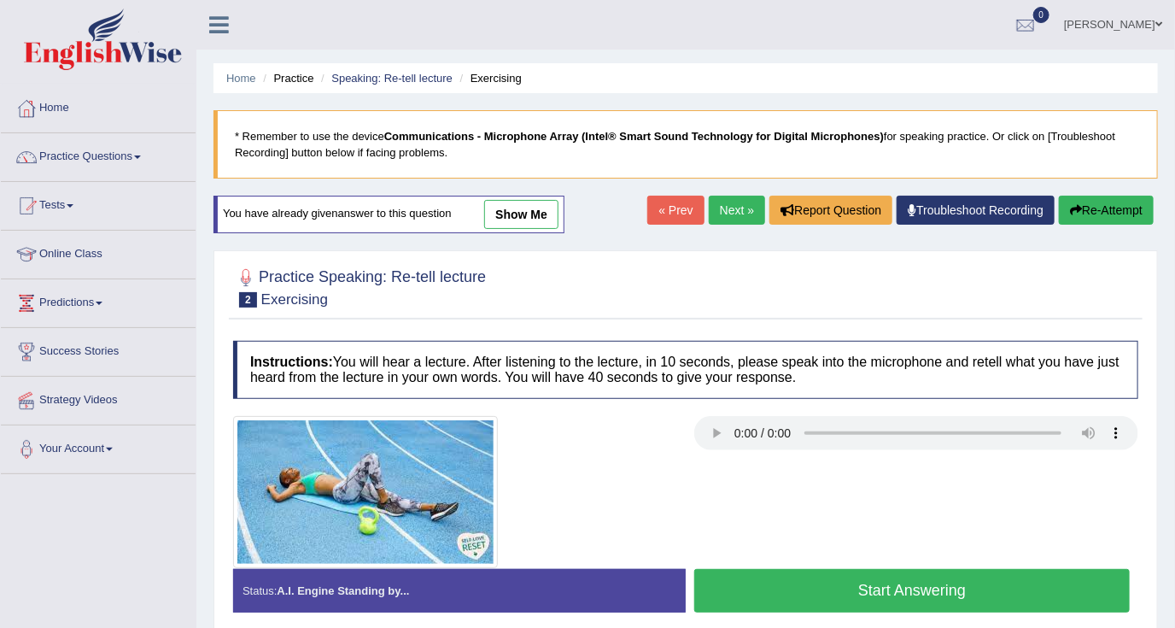
click at [731, 227] on div "« Prev Next » Report Question Troubleshoot Recording Re-Attempt" at bounding box center [902, 212] width 511 height 33
click at [738, 192] on div "Home Practice Speaking: Re-tell lecture Exercising * Remember to use the device…" at bounding box center [685, 427] width 979 height 854
click at [738, 207] on link "Next »" at bounding box center [737, 210] width 56 height 29
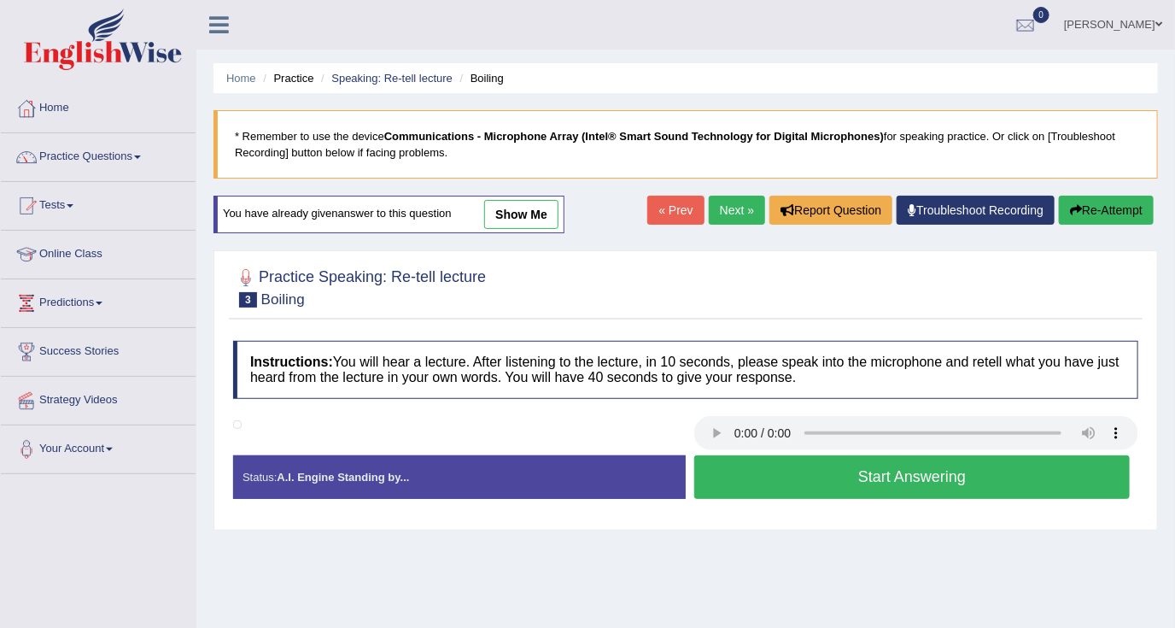
click at [731, 196] on link "Next »" at bounding box center [737, 210] width 56 height 29
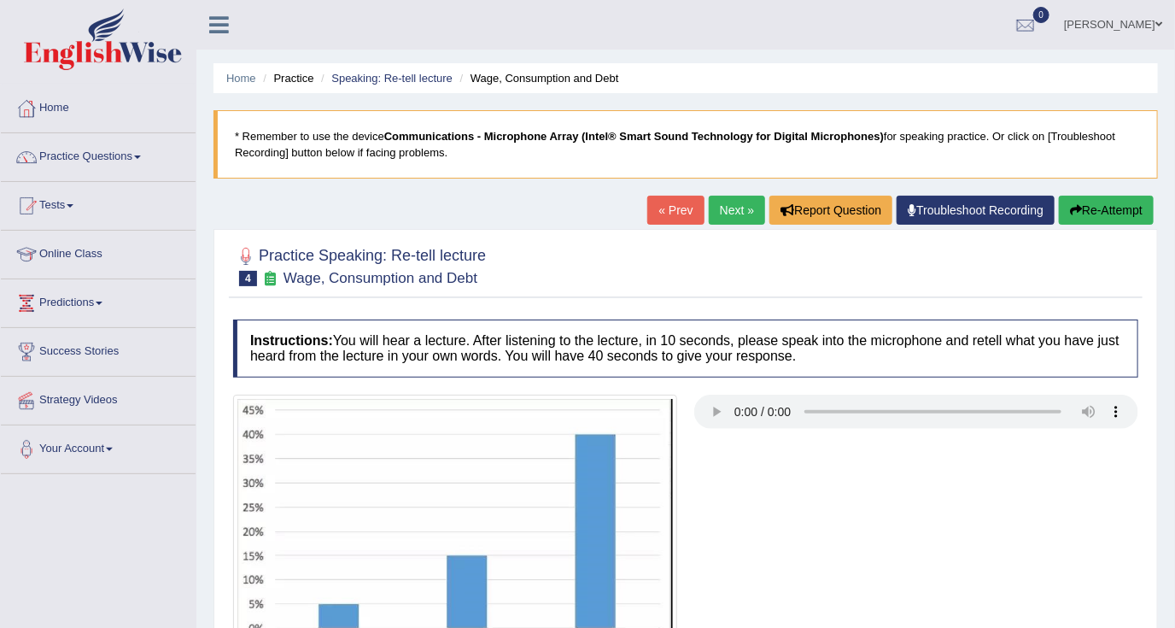
click at [685, 213] on link "« Prev" at bounding box center [675, 210] width 56 height 29
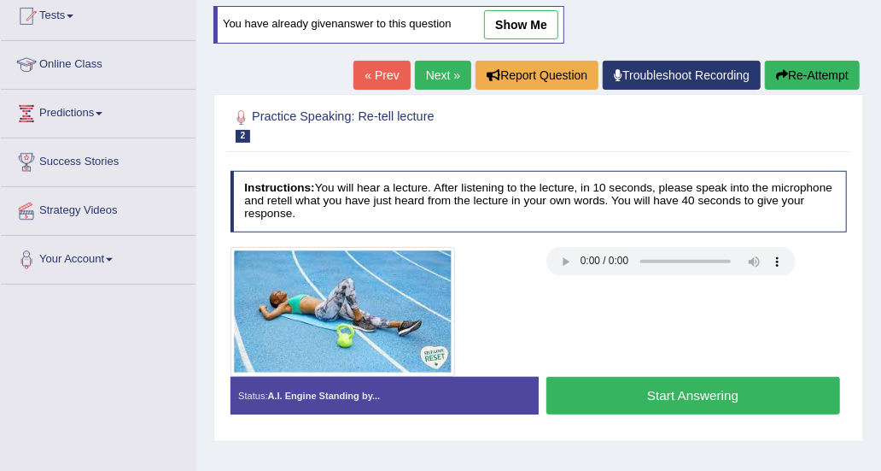
scroll to position [198, 0]
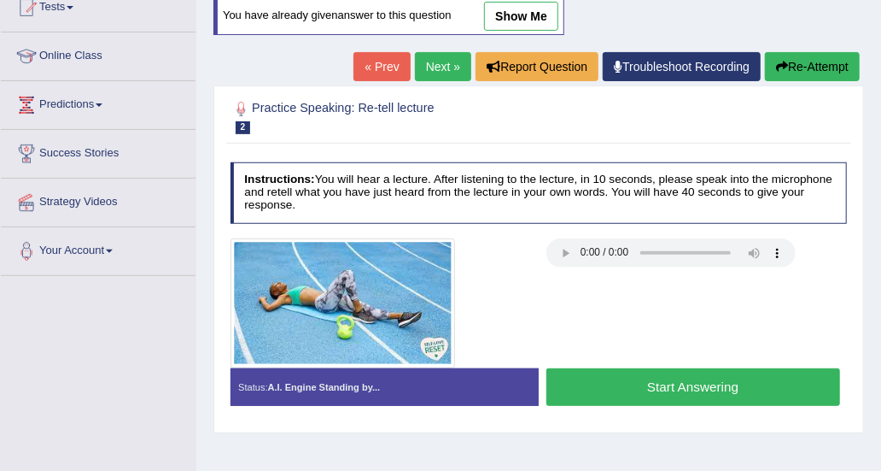
click at [719, 108] on div at bounding box center [540, 117] width 618 height 44
click at [729, 318] on div at bounding box center [539, 303] width 632 height 130
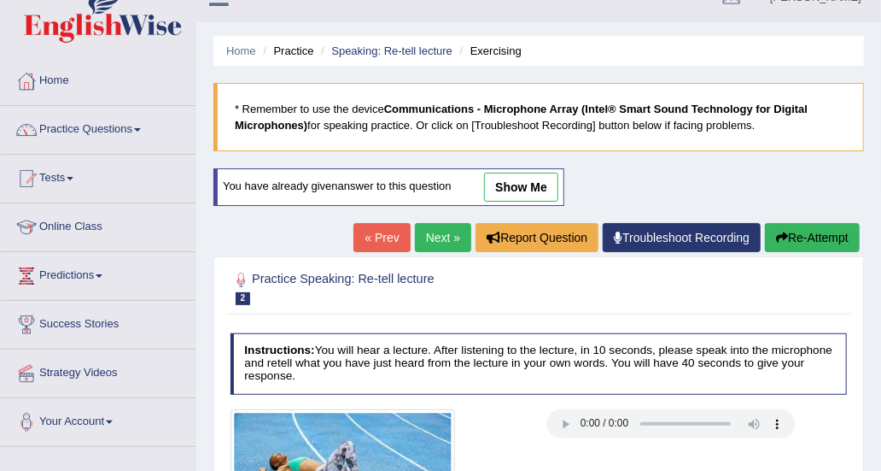
scroll to position [0, 0]
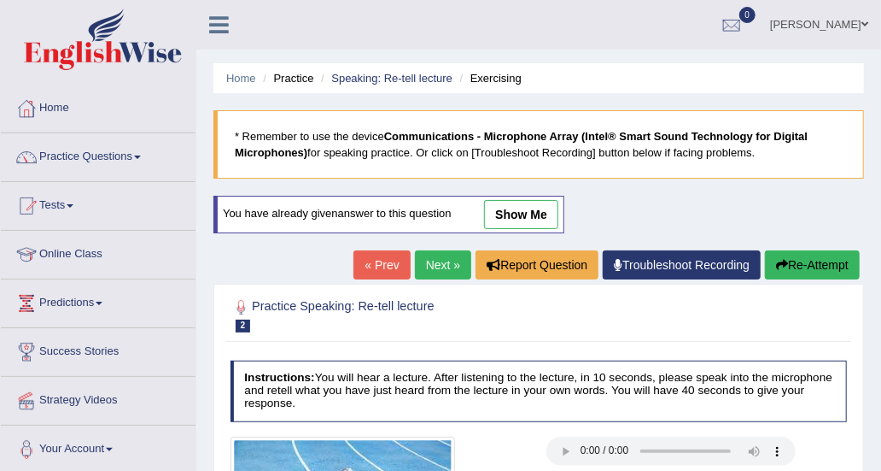
click at [784, 272] on button "Re-Attempt" at bounding box center [812, 264] width 95 height 29
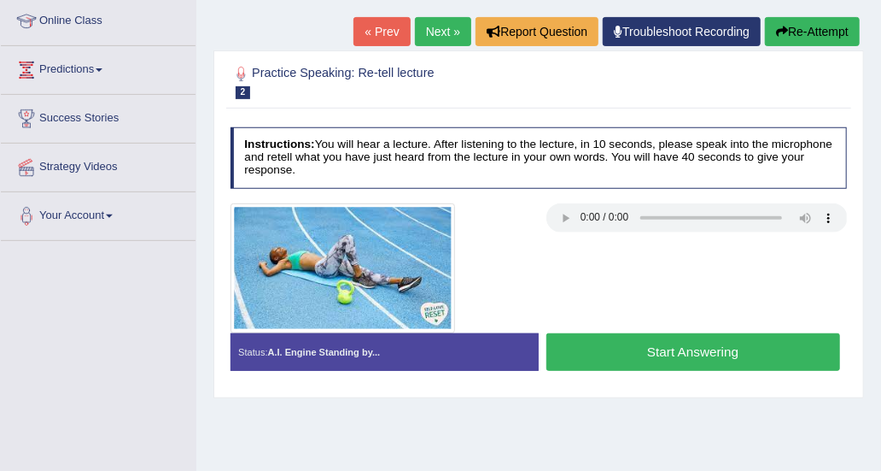
scroll to position [256, 0]
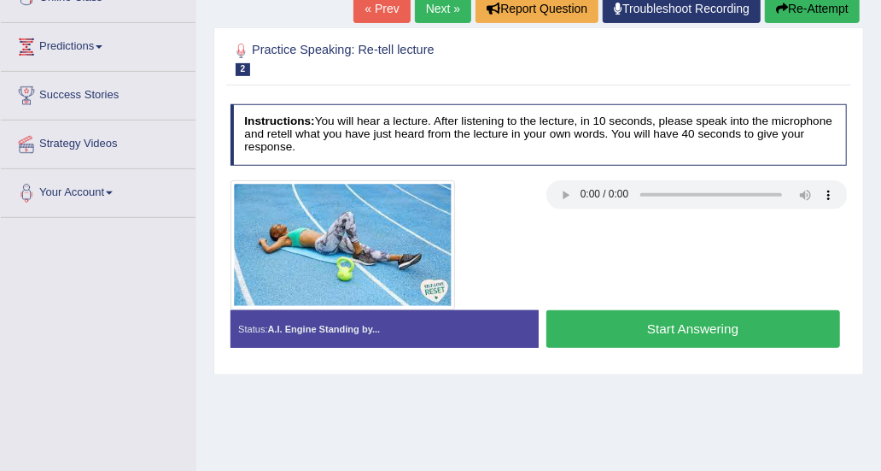
click at [624, 319] on button "Start Answering" at bounding box center [694, 328] width 294 height 37
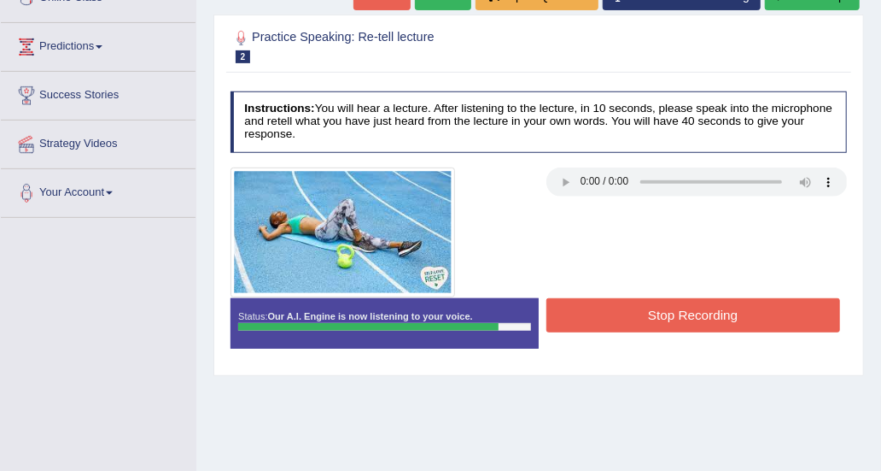
click at [674, 302] on button "Stop Recording" at bounding box center [694, 314] width 294 height 33
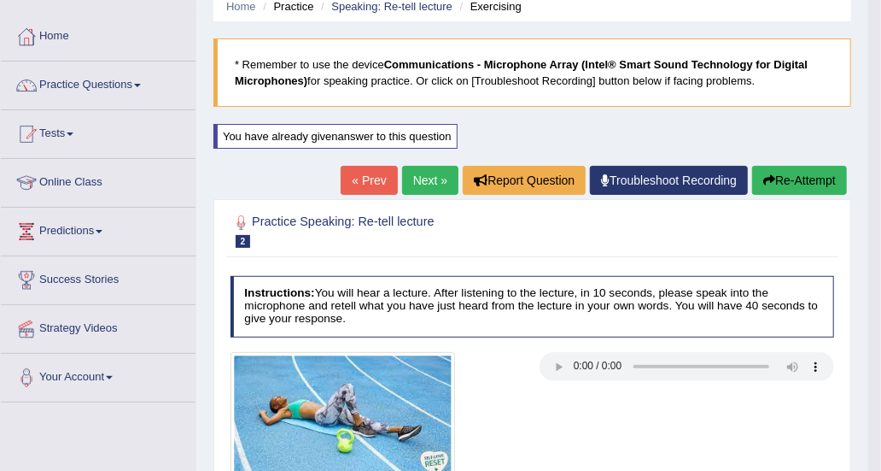
scroll to position [0, 0]
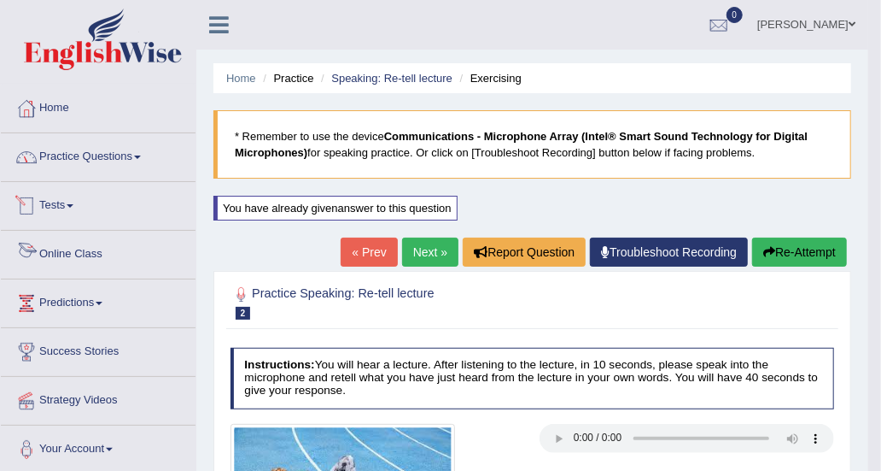
click at [95, 168] on link "Practice Questions" at bounding box center [98, 154] width 195 height 43
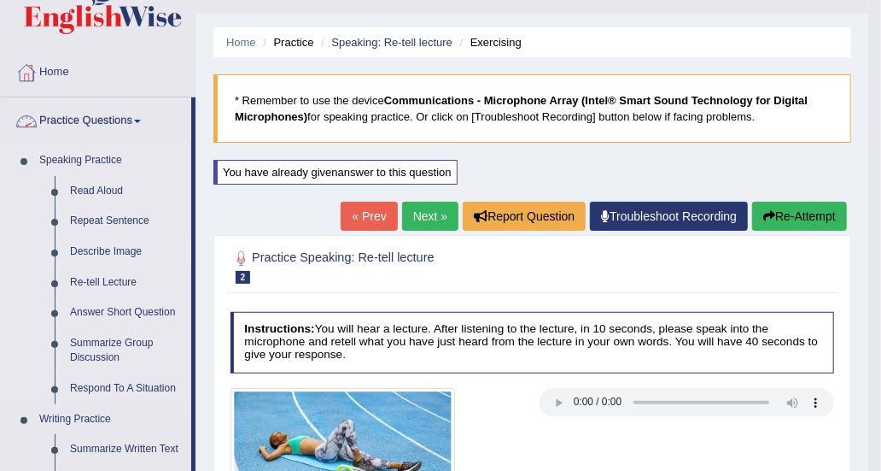
scroll to position [85, 0]
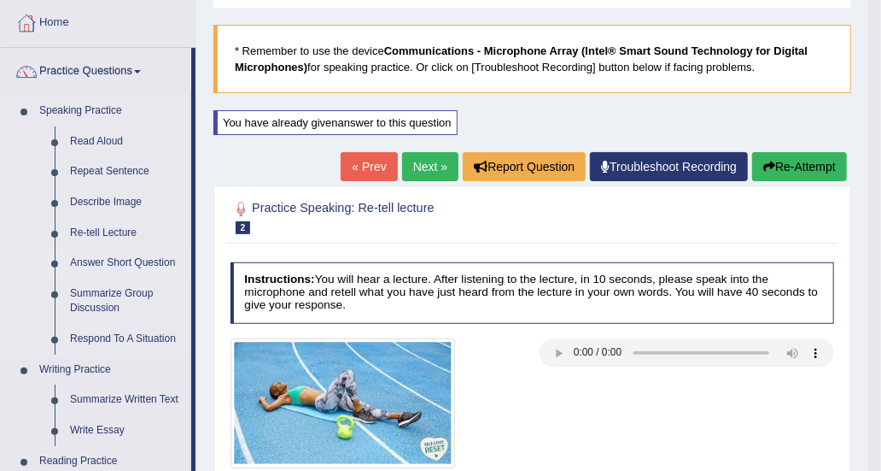
click at [93, 260] on link "Answer Short Question" at bounding box center [126, 263] width 129 height 31
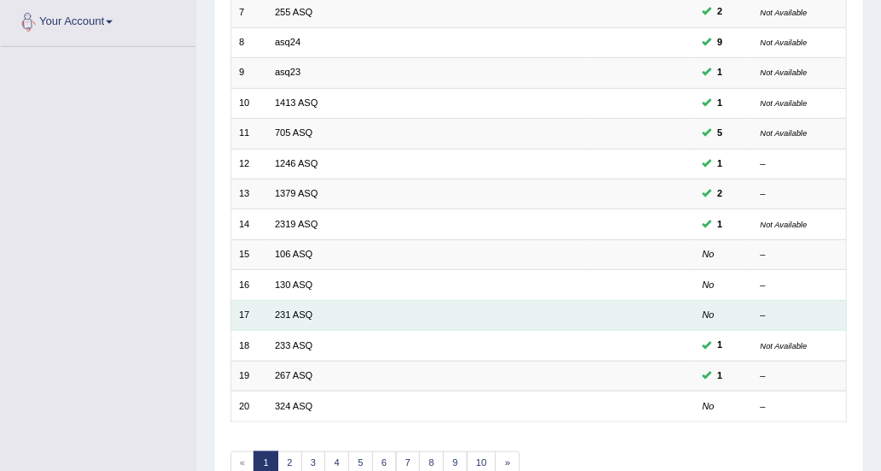
scroll to position [256, 0]
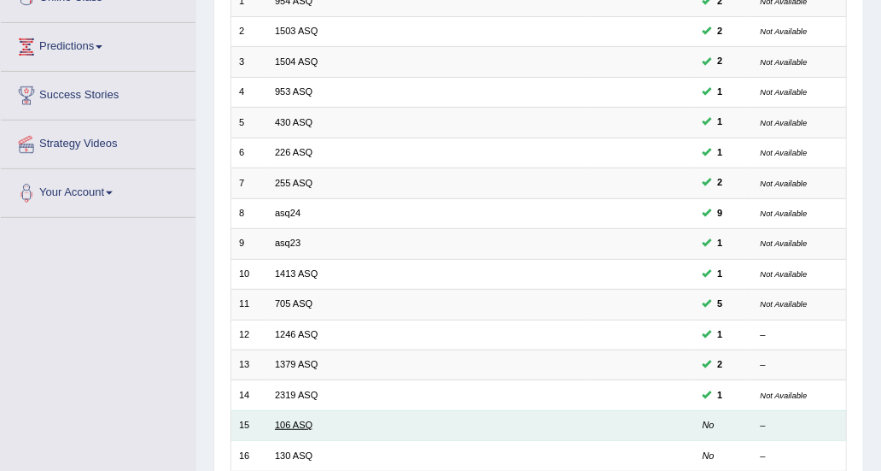
click at [293, 423] on link "106 ASQ" at bounding box center [294, 424] width 38 height 10
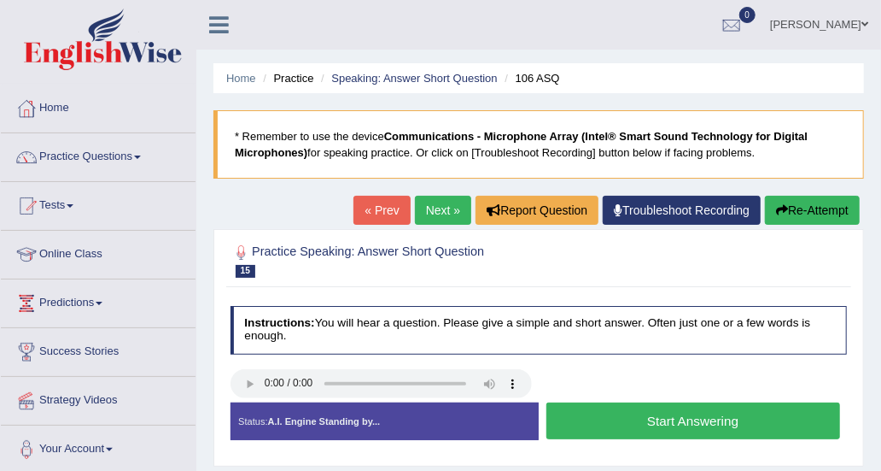
scroll to position [85, 0]
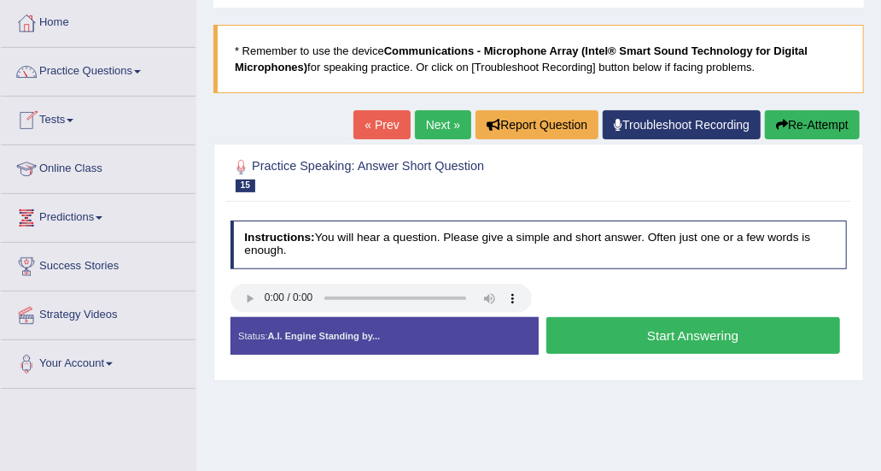
click at [82, 225] on link "Predictions" at bounding box center [98, 215] width 195 height 43
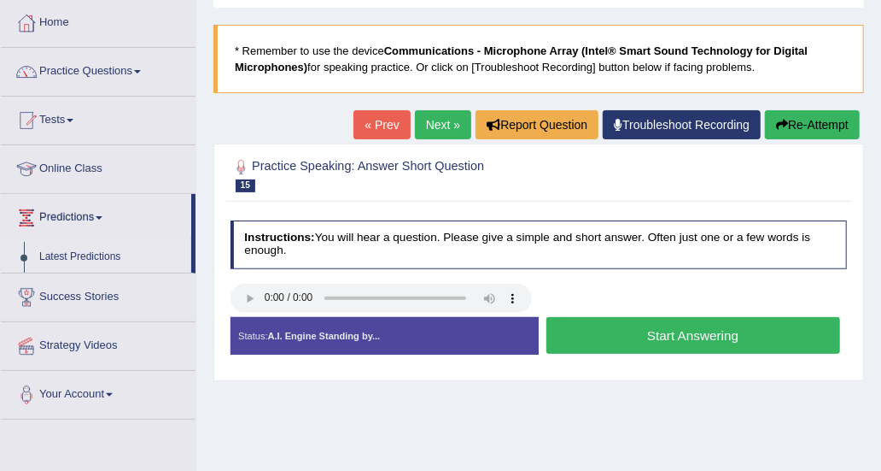
click at [83, 260] on link "Latest Predictions" at bounding box center [112, 257] width 160 height 31
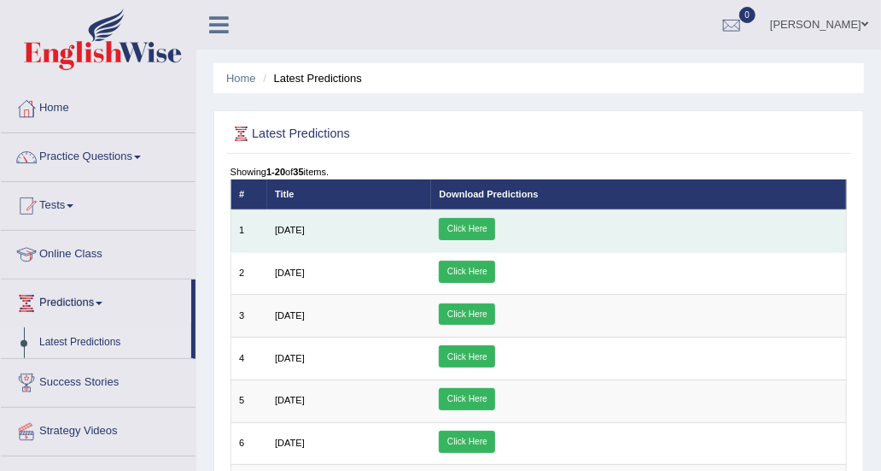
click at [495, 228] on link "Click Here" at bounding box center [467, 229] width 56 height 22
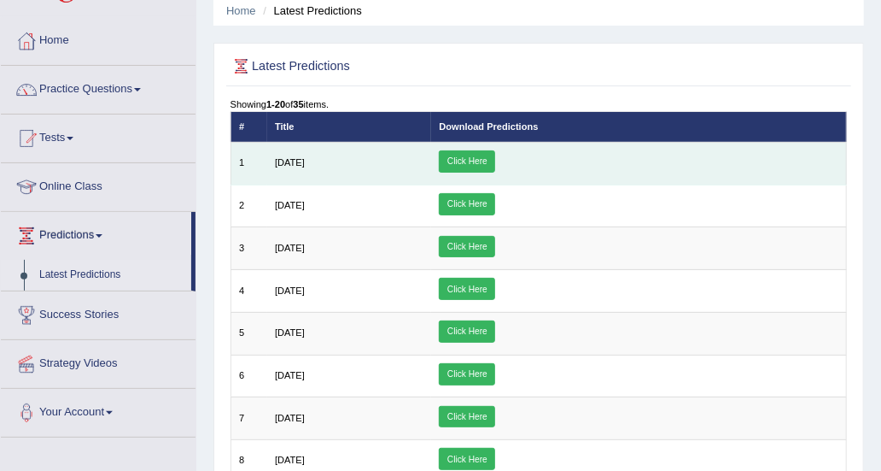
scroll to position [85, 0]
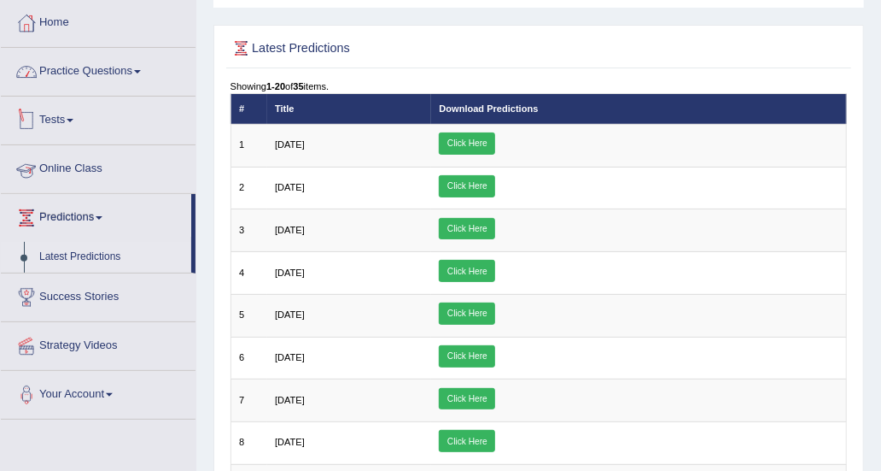
click at [81, 85] on link "Practice Questions" at bounding box center [98, 69] width 195 height 43
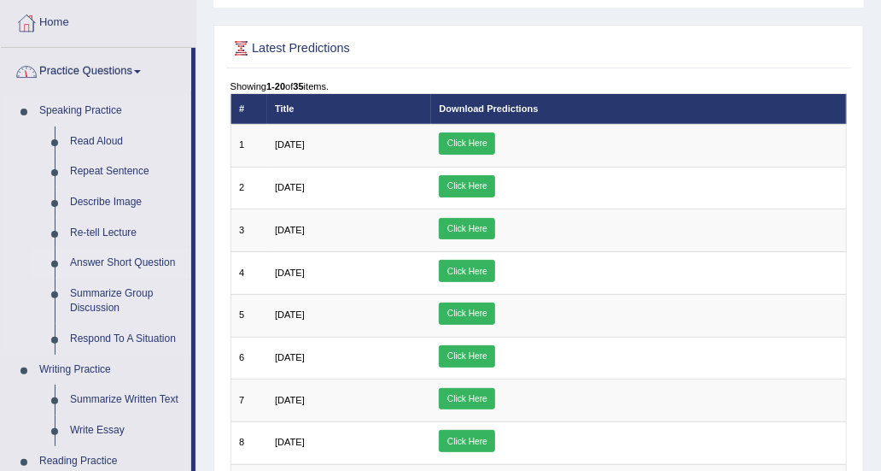
click at [112, 257] on link "Answer Short Question" at bounding box center [126, 263] width 129 height 31
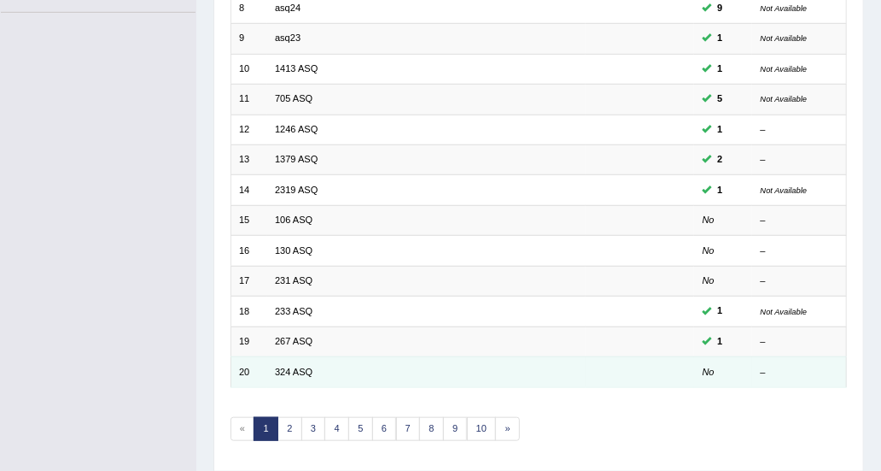
scroll to position [506, 0]
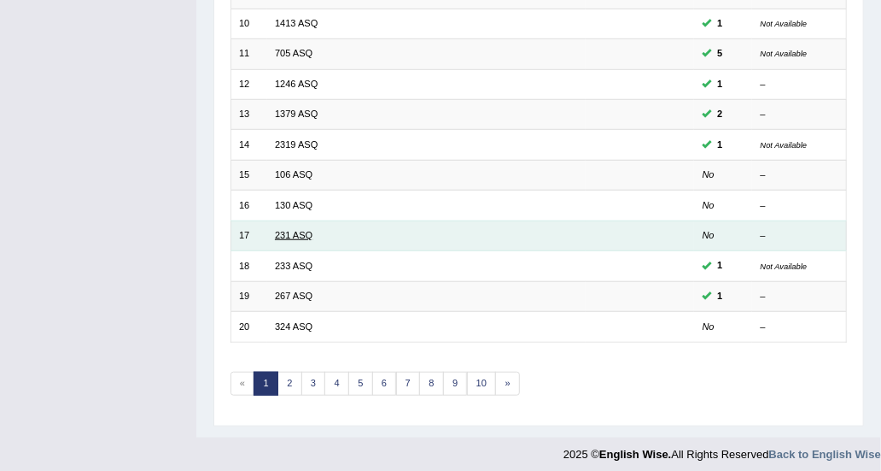
click at [288, 230] on link "231 ASQ" at bounding box center [294, 235] width 38 height 10
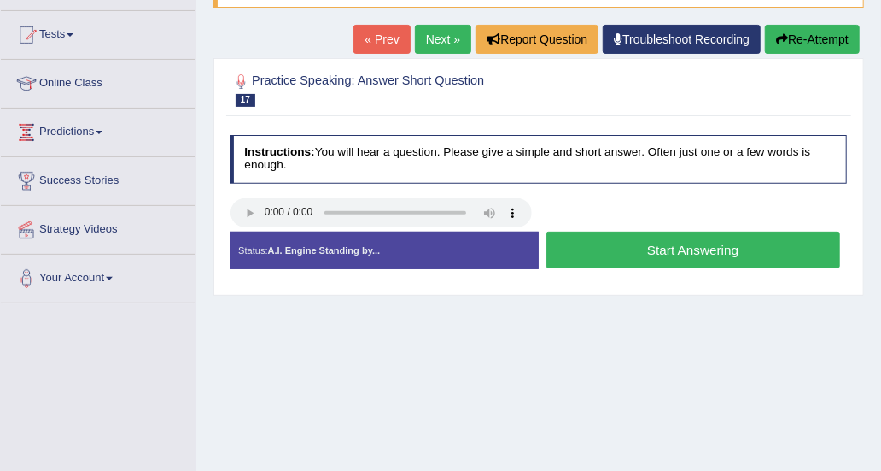
scroll to position [85, 0]
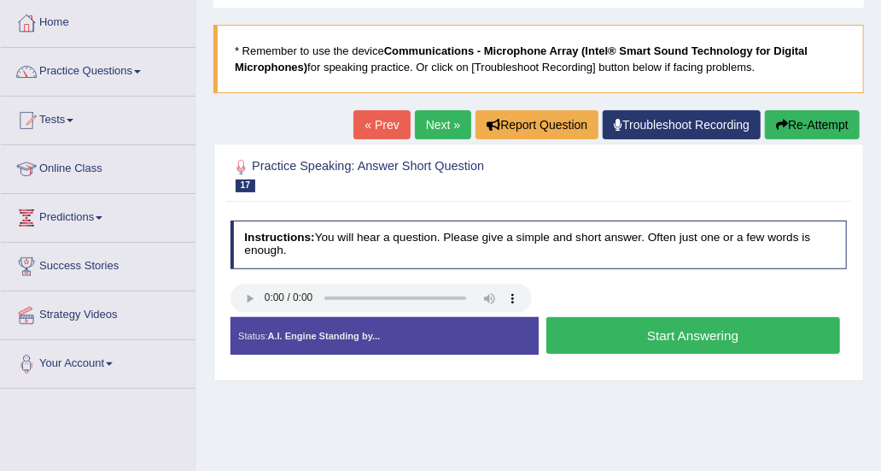
click at [697, 339] on button "Start Answering" at bounding box center [694, 335] width 294 height 37
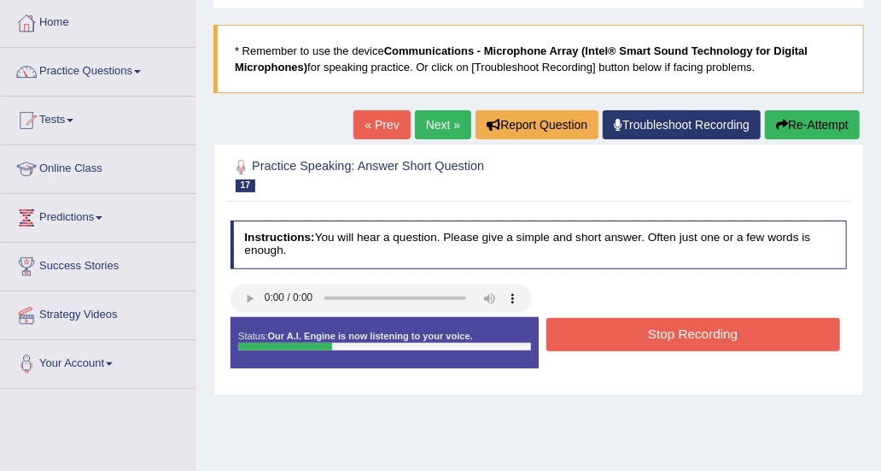
click at [697, 338] on button "Stop Recording" at bounding box center [694, 334] width 294 height 33
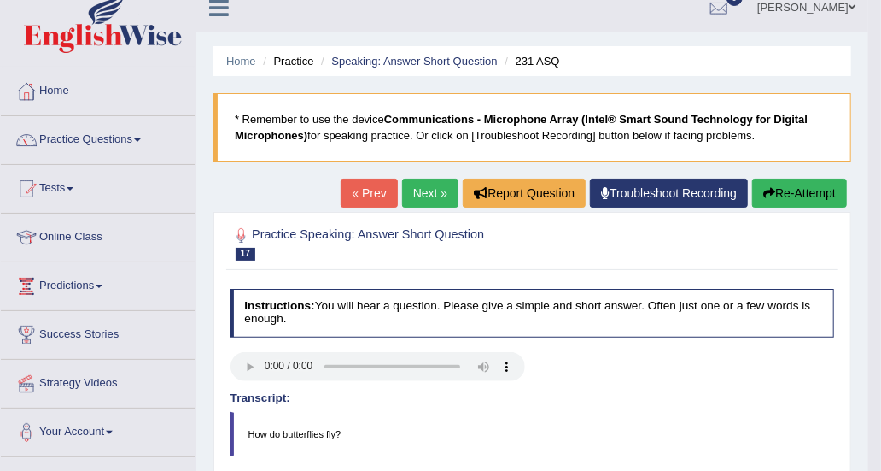
scroll to position [0, 0]
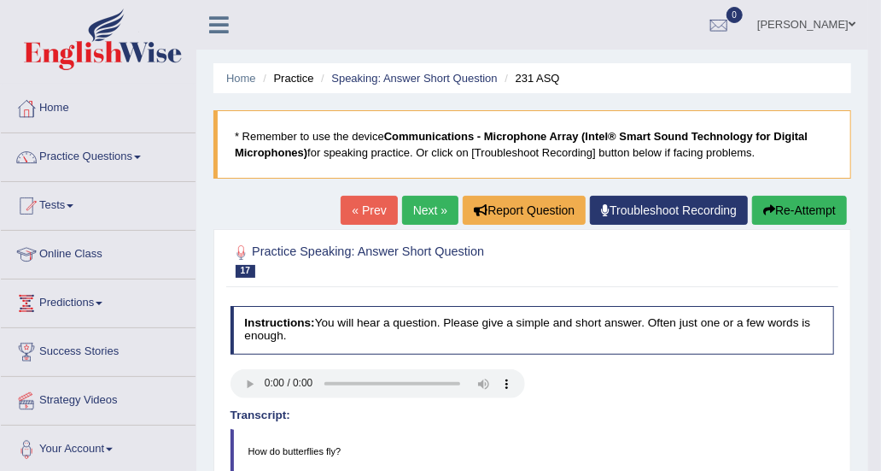
click at [442, 203] on link "Next »" at bounding box center [430, 210] width 56 height 29
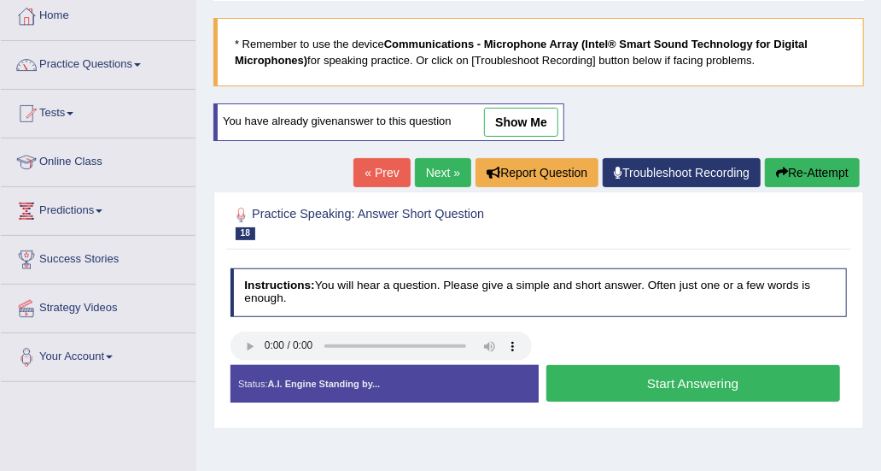
scroll to position [85, 0]
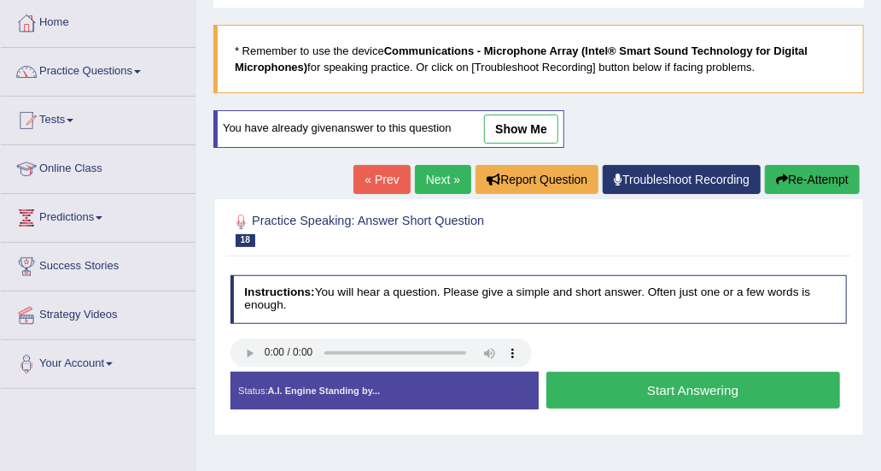
click at [628, 387] on button "Start Answering" at bounding box center [694, 390] width 294 height 37
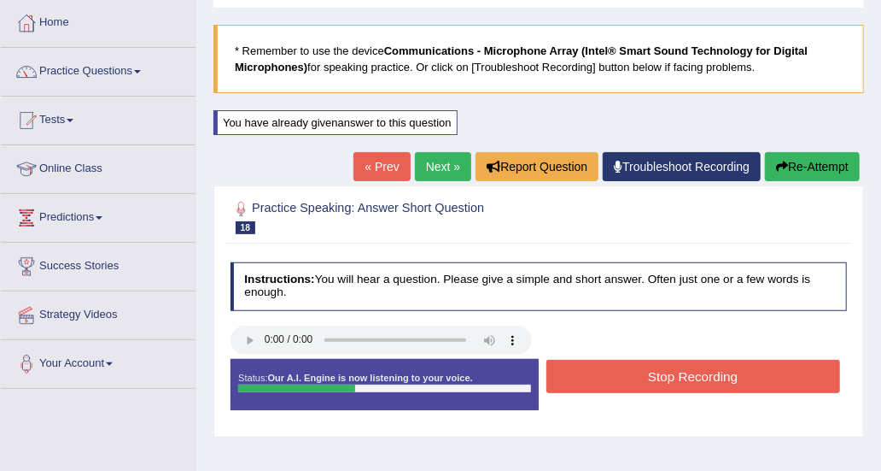
click at [628, 387] on button "Stop Recording" at bounding box center [694, 376] width 294 height 33
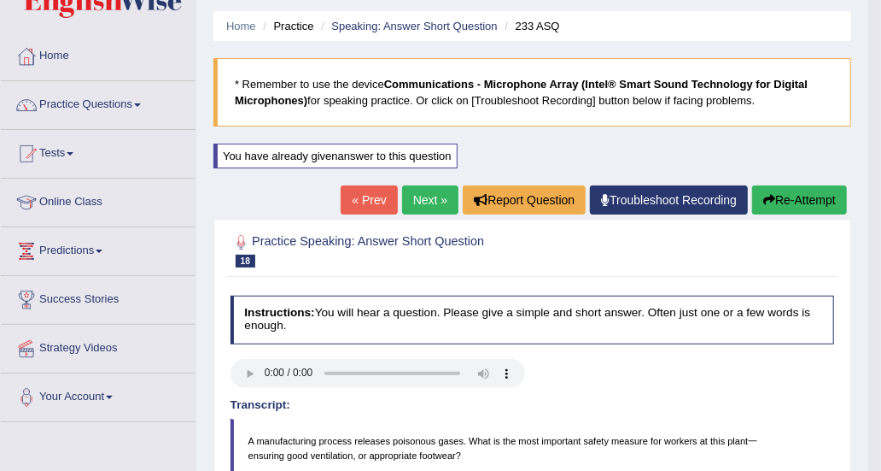
scroll to position [0, 0]
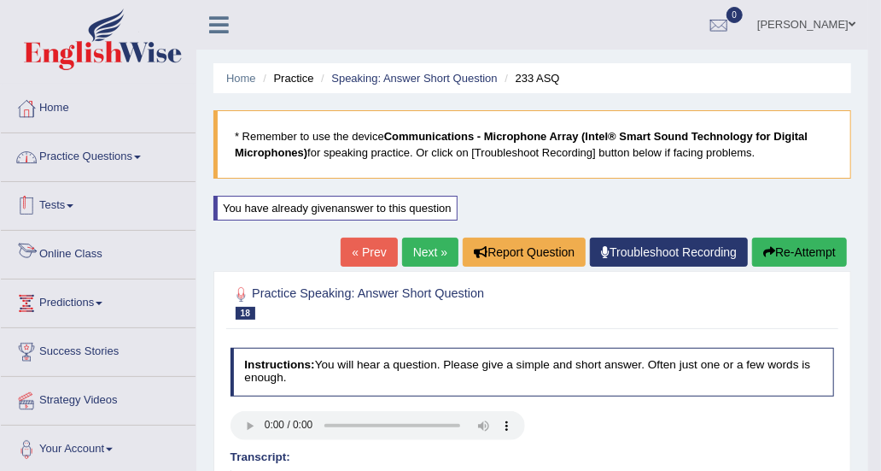
click at [91, 160] on link "Practice Questions" at bounding box center [98, 154] width 195 height 43
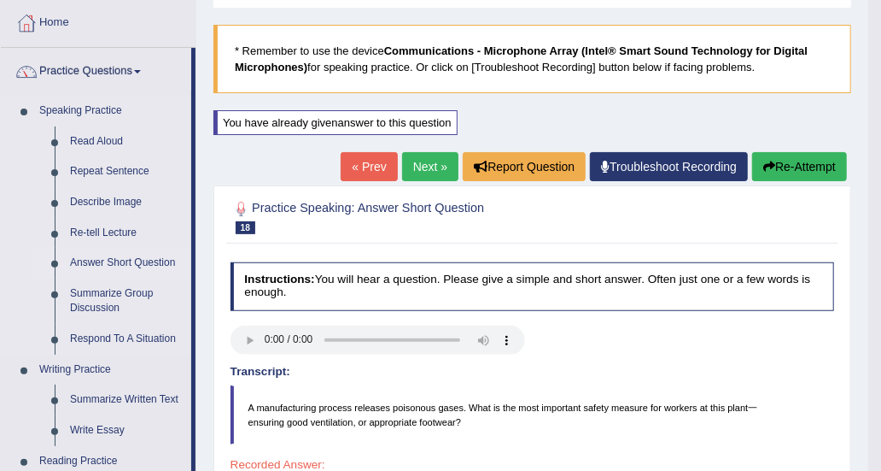
scroll to position [171, 0]
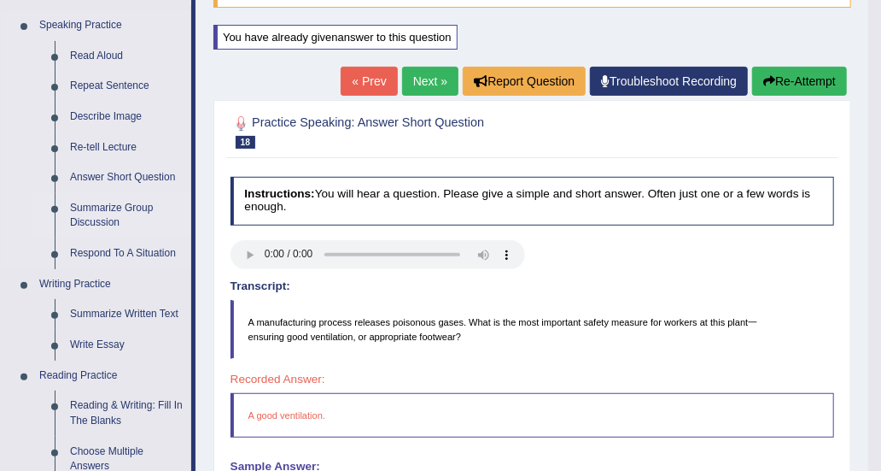
click at [122, 211] on link "Summarize Group Discussion" at bounding box center [126, 215] width 129 height 45
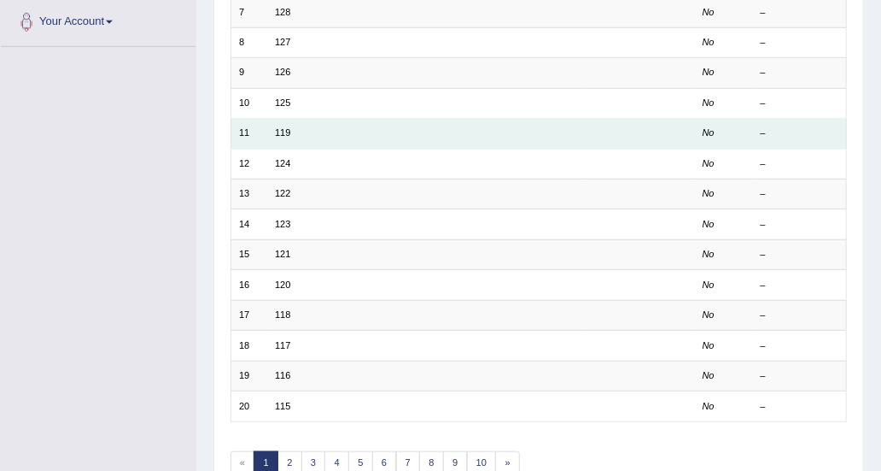
scroll to position [506, 0]
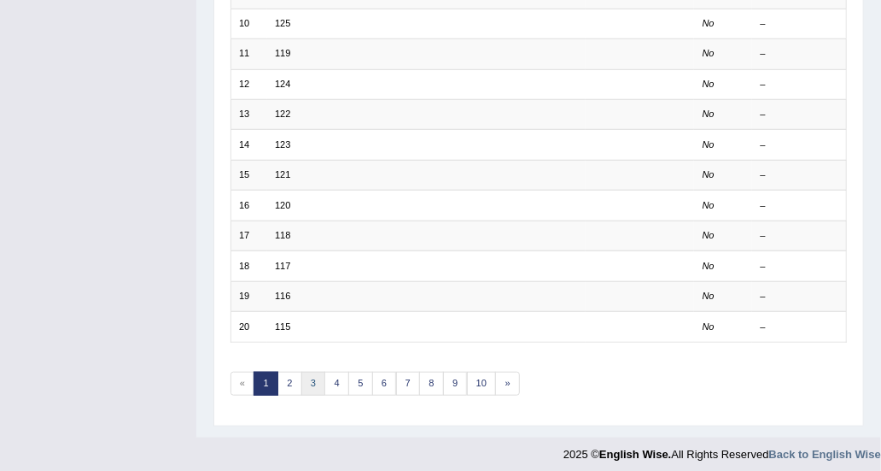
click at [312, 377] on link "3" at bounding box center [314, 384] width 25 height 24
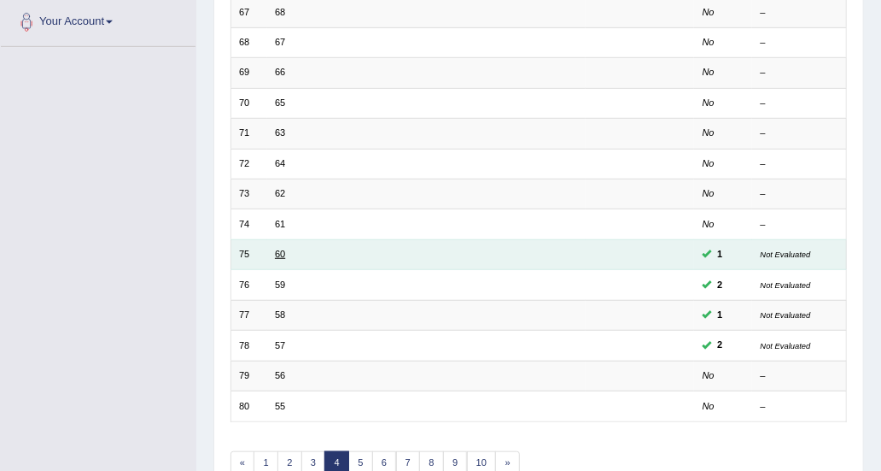
click at [278, 252] on link "60" at bounding box center [280, 254] width 10 height 10
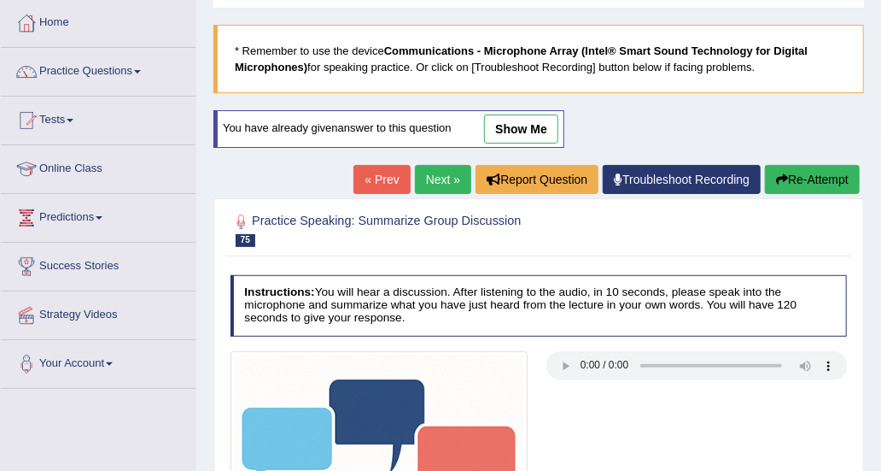
click at [530, 139] on link "show me" at bounding box center [521, 128] width 74 height 29
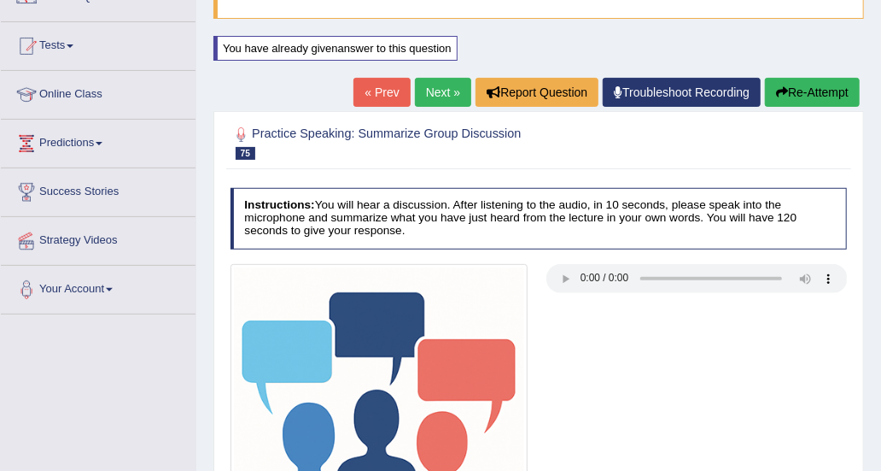
scroll to position [171, 0]
